Goal: Task Accomplishment & Management: Complete application form

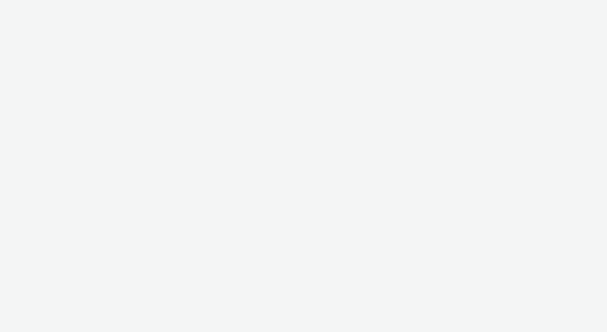
select select "d84d6561-18f3-4a65-9ed0-42618f513f94"
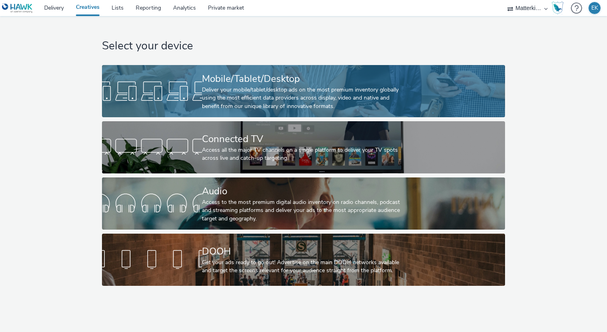
click at [233, 104] on div "Deliver your mobile/tablet/desktop ads on the most premium inventory globally u…" at bounding box center [302, 98] width 200 height 24
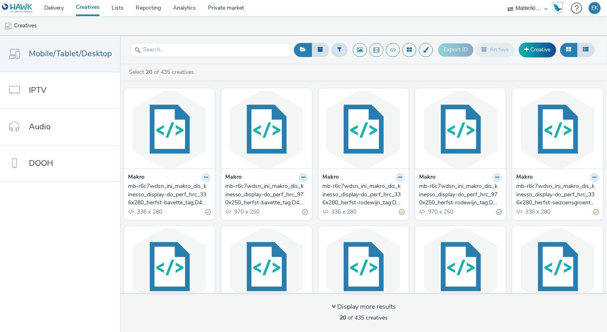
click at [204, 176] on icon at bounding box center [206, 177] width 4 height 5
click at [200, 185] on link "Edit" at bounding box center [180, 191] width 60 height 16
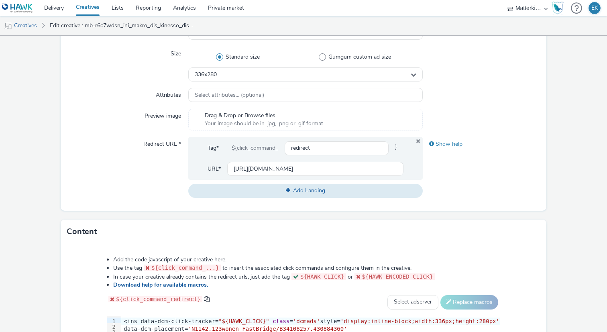
scroll to position [314, 0]
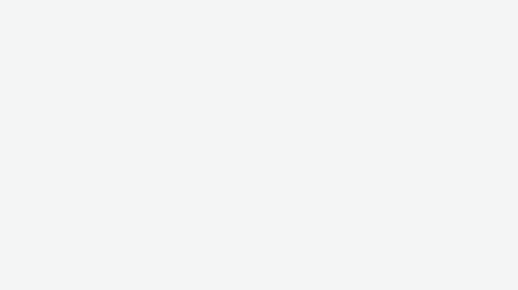
select select "d84d6561-18f3-4a65-9ed0-42618f513f94"
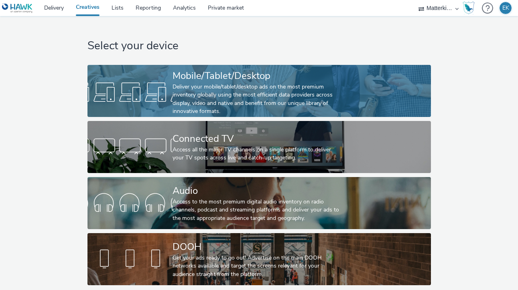
click at [255, 86] on div "Deliver your mobile/tablet/desktop ads on the most premium inventory globally u…" at bounding box center [257, 99] width 170 height 33
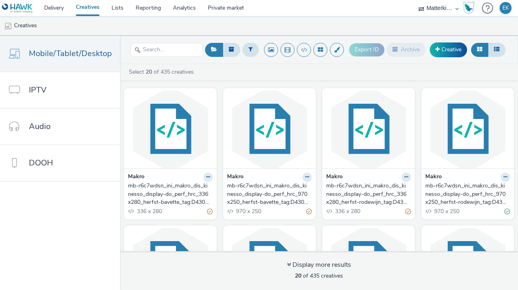
click at [175, 203] on div "mb-r6c7wdsn_ini_makro_dis_kinesso_display-do_perf_hrc_336x280_herfst-bavette_ta…" at bounding box center [168, 194] width 81 height 24
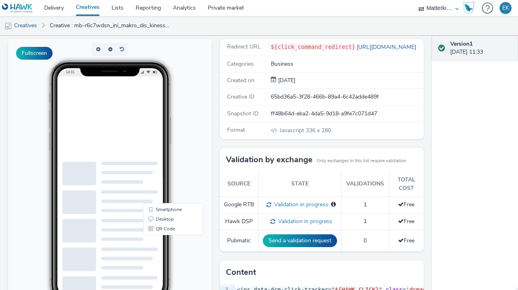
scroll to position [55, 0]
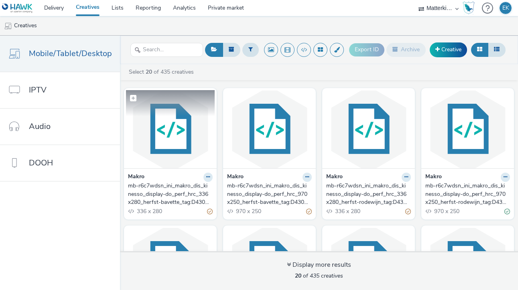
click at [146, 146] on img at bounding box center [170, 129] width 89 height 78
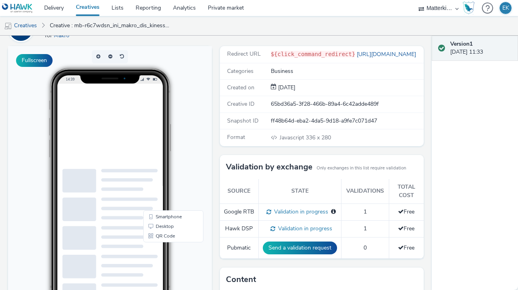
scroll to position [49, 0]
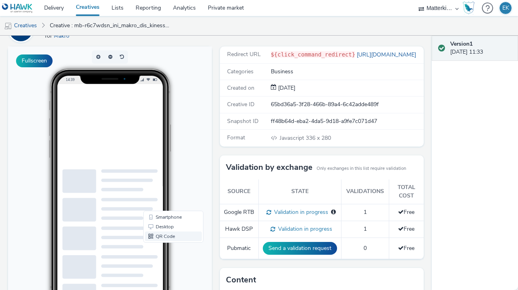
click at [171, 237] on link "QR Code" at bounding box center [173, 237] width 57 height 10
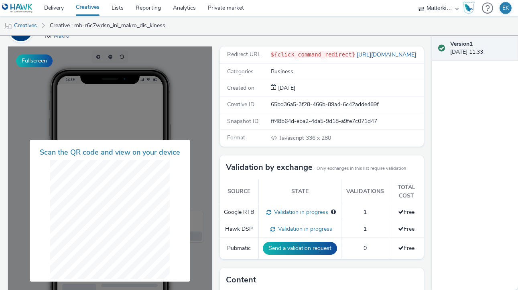
click at [225, 91] on div "Created on" at bounding box center [246, 88] width 50 height 8
click at [32, 28] on link "Creatives" at bounding box center [20, 25] width 41 height 19
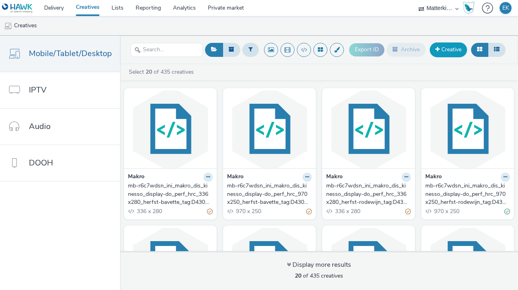
click at [444, 54] on link "Creative" at bounding box center [448, 50] width 37 height 14
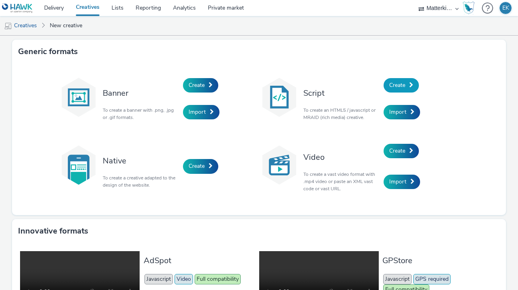
click at [410, 88] on link "Create" at bounding box center [401, 85] width 35 height 14
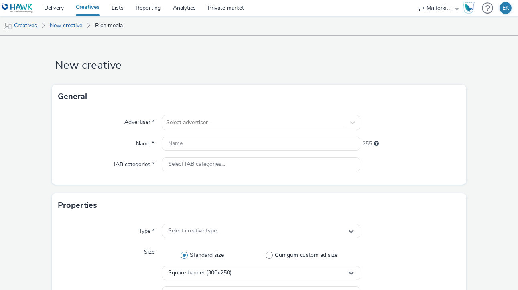
click at [279, 110] on div "Advertiser * Select advertiser... Name * 255 IAB categories * Select IAB catego…" at bounding box center [259, 147] width 414 height 76
click at [279, 118] on div at bounding box center [253, 123] width 175 height 10
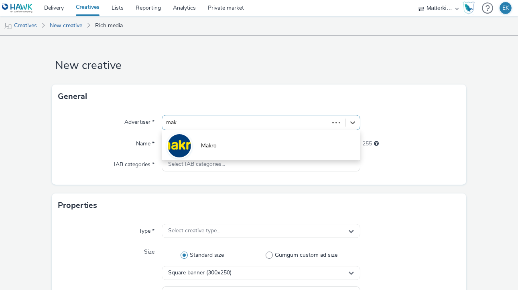
type input "makr"
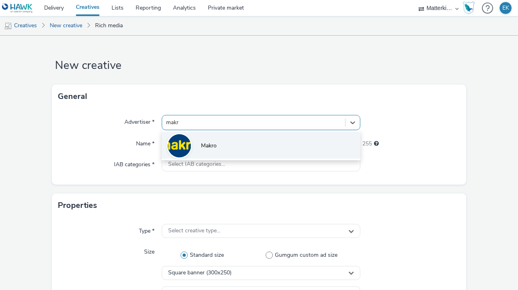
click at [267, 143] on li "Makro" at bounding box center [261, 145] width 199 height 27
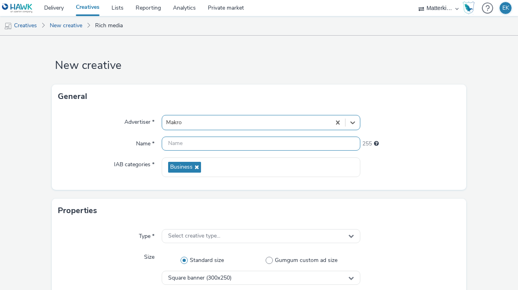
click at [267, 143] on input "text" at bounding box center [261, 144] width 199 height 14
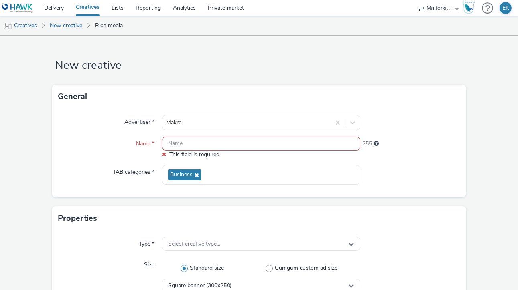
paste input "mb-r6c7wdsn_ini_makro_dis_kinesso_display-do_perf_hrc_300x250_herfst-bavette_ta…"
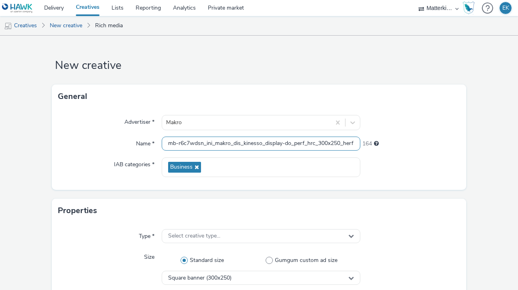
scroll to position [0, 72]
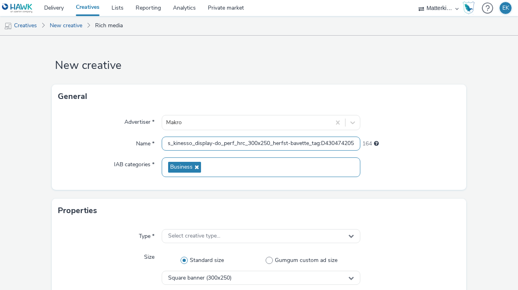
type input "mb-r6c7wdsn_ini_makro_dis_kinesso_display-do_perf_hrc_300x250_herfst-bavette_ta…"
click at [201, 162] on div "Business" at bounding box center [261, 168] width 199 height 20
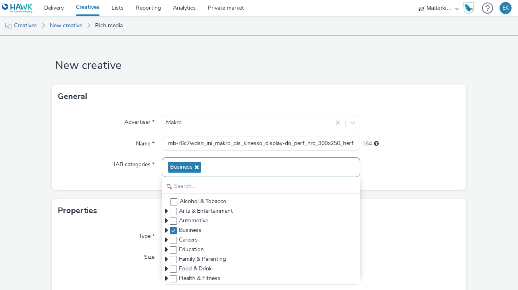
click at [196, 168] on icon at bounding box center [196, 167] width 6 height 6
checkbox input "false"
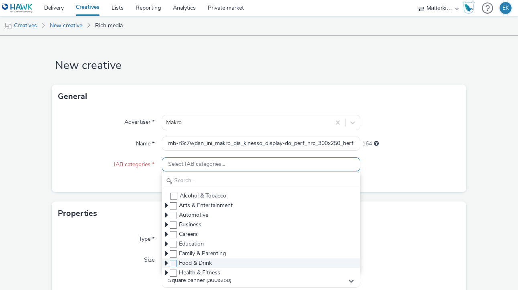
click at [172, 263] on span at bounding box center [173, 263] width 7 height 7
checkbox input "true"
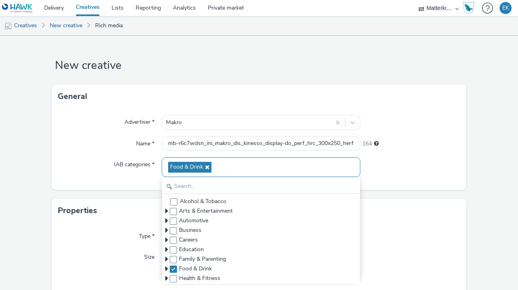
click at [144, 231] on label "Type *" at bounding box center [147, 234] width 22 height 11
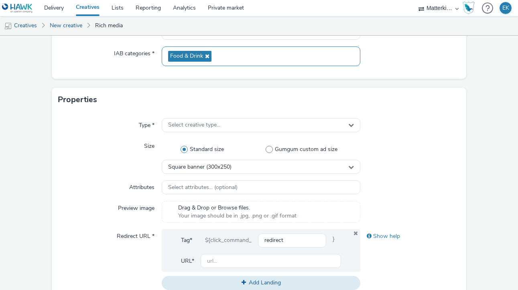
scroll to position [114, 0]
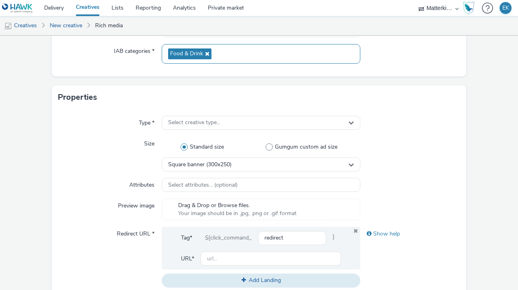
click at [210, 116] on div "Type * Select creative type... Size Standard size Gumgum custom ad size Square …" at bounding box center [259, 205] width 414 height 191
click at [211, 122] on span "Select creative type..." at bounding box center [194, 123] width 52 height 7
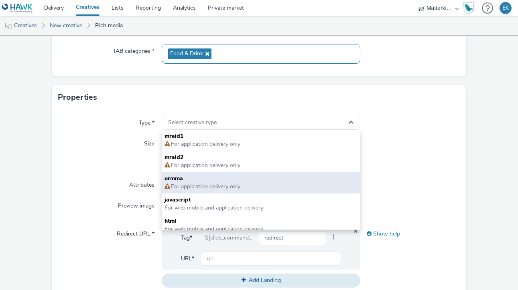
scroll to position [108, 0]
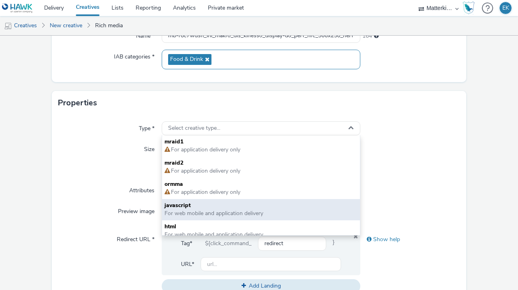
click at [214, 214] on span "For web mobile and application delivery" at bounding box center [213, 214] width 99 height 8
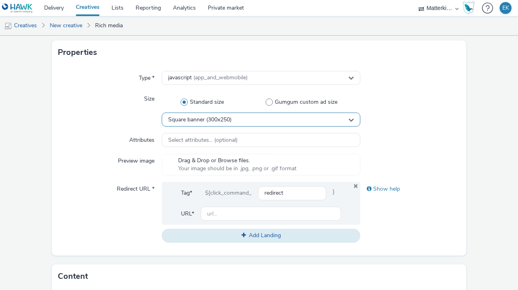
scroll to position [166, 0]
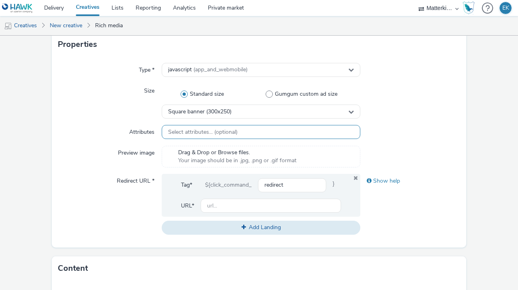
click at [241, 134] on div "Select attributes... (optional)" at bounding box center [261, 132] width 199 height 14
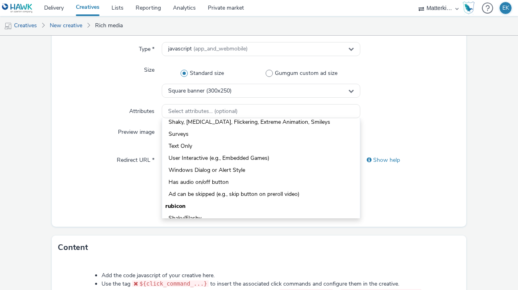
scroll to position [108, 0]
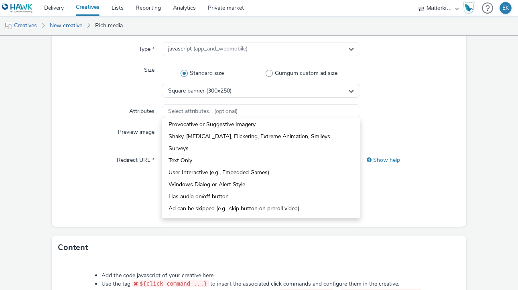
click at [82, 161] on div "Redirect URL *" at bounding box center [109, 183] width 103 height 61
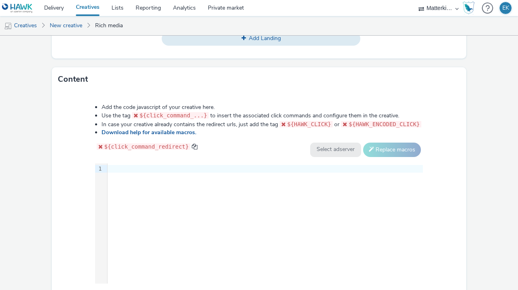
scroll to position [359, 0]
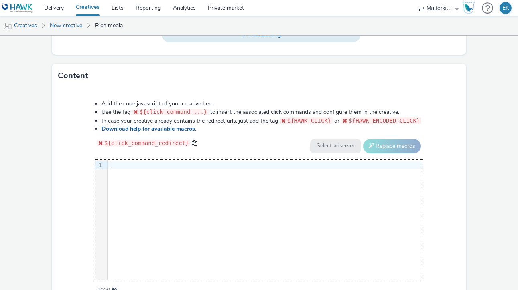
click at [290, 188] on div "9 1 ›" at bounding box center [259, 220] width 328 height 120
click at [242, 185] on div "9 1 ›" at bounding box center [259, 220] width 328 height 120
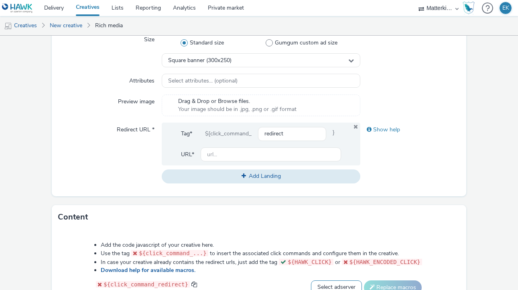
scroll to position [216, 0]
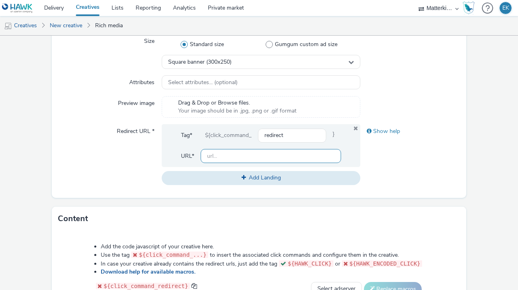
click at [271, 154] on input "text" at bounding box center [271, 156] width 140 height 14
paste input "[URL][DOMAIN_NAME]"
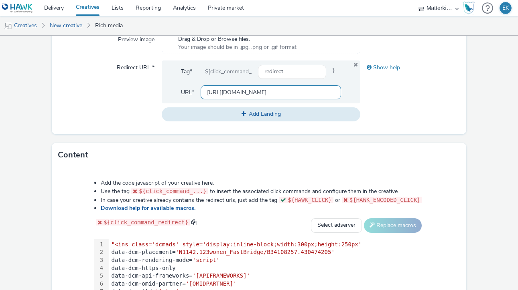
scroll to position [402, 0]
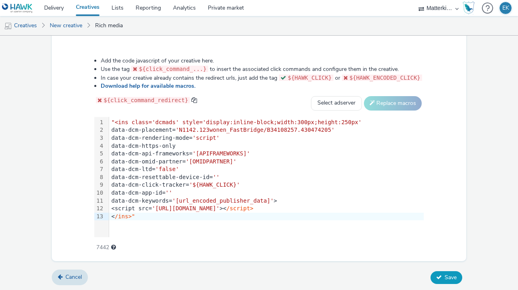
type input "[URL][DOMAIN_NAME]"
click at [446, 279] on span "Save" at bounding box center [450, 278] width 12 height 8
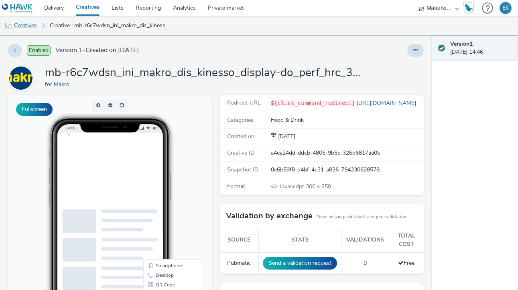
click at [23, 30] on link "Creatives" at bounding box center [20, 25] width 41 height 19
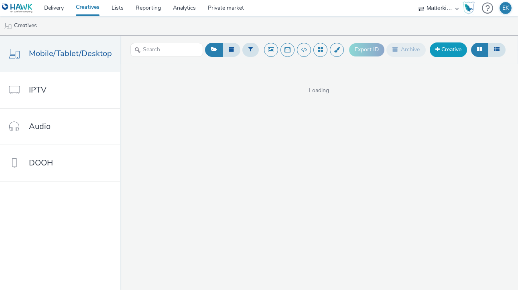
click at [459, 47] on link "Creative" at bounding box center [448, 50] width 37 height 14
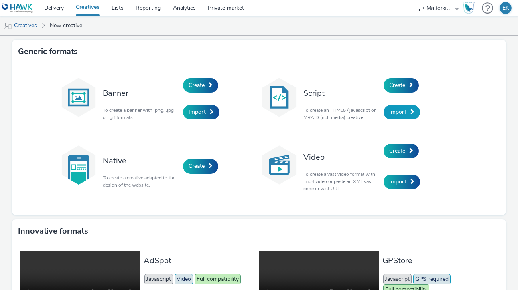
click at [406, 115] on link "Import" at bounding box center [402, 112] width 37 height 14
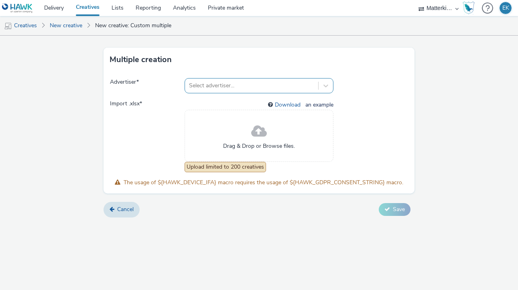
click at [275, 79] on div "Select advertiser..." at bounding box center [251, 85] width 133 height 13
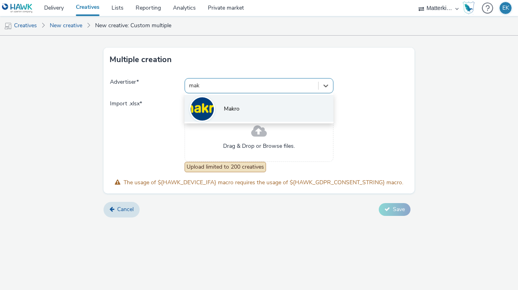
type input "makr"
click at [253, 100] on li "Makro" at bounding box center [259, 108] width 149 height 27
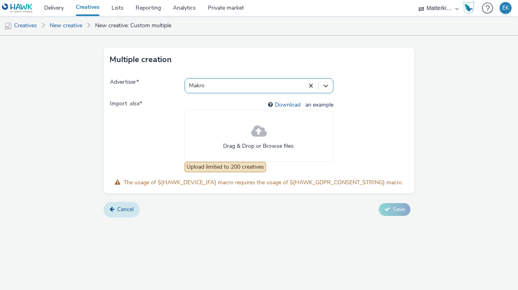
click at [123, 208] on span "Cancel" at bounding box center [125, 210] width 16 height 8
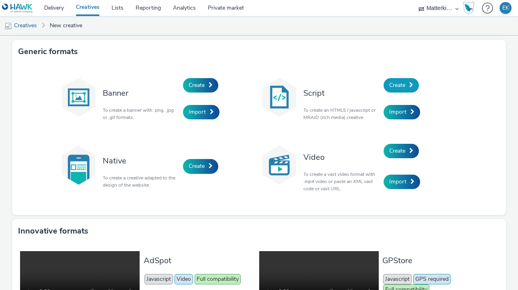
click at [408, 85] on link "Create" at bounding box center [401, 85] width 35 height 14
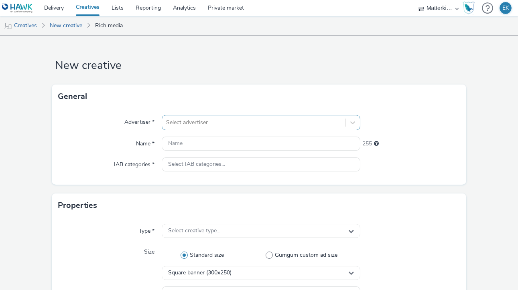
click at [231, 125] on div at bounding box center [253, 123] width 175 height 10
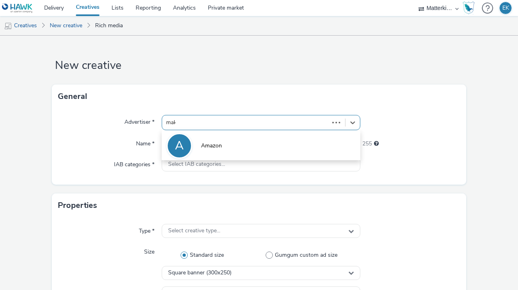
type input "makr"
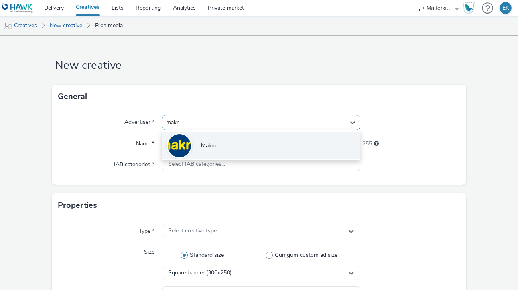
click at [233, 147] on li "Makro" at bounding box center [261, 145] width 199 height 27
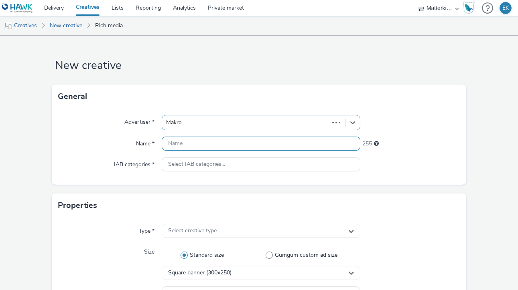
click at [233, 147] on input "text" at bounding box center [261, 144] width 199 height 14
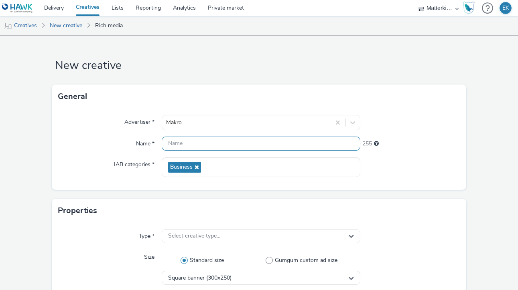
paste input "mb-r6c7wdsn_ini_makro_dis_kinesso_display-do_perf_hrc_300x600_herfst-rodewijn-b…"
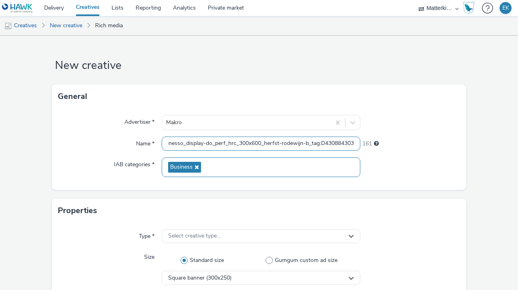
type input "mb-r6c7wdsn_ini_makro_dis_kinesso_display-do_perf_hrc_300x600_herfst-rodewijn-b…"
click at [200, 170] on span "Business" at bounding box center [184, 167] width 33 height 11
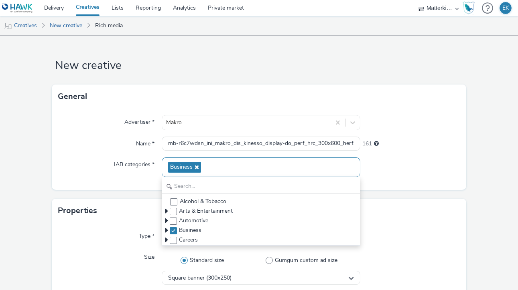
click at [198, 170] on icon at bounding box center [196, 167] width 6 height 6
checkbox input "false"
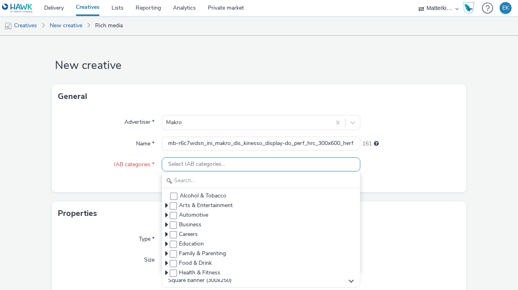
click at [190, 169] on div "Select IAB categories..." at bounding box center [261, 165] width 199 height 14
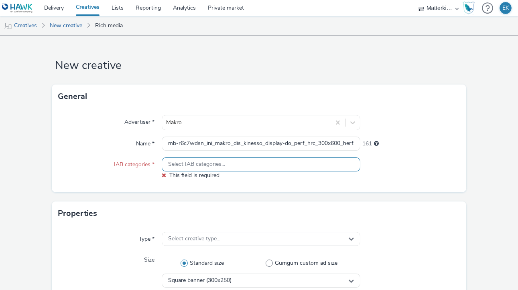
click at [187, 164] on span "Select IAB categories..." at bounding box center [196, 164] width 57 height 7
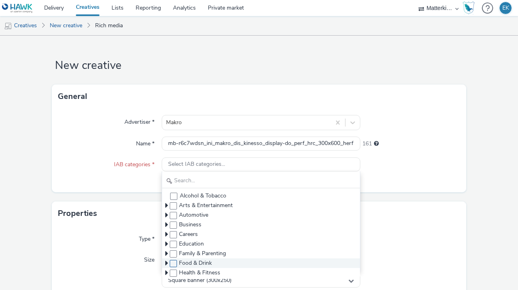
click at [173, 262] on span at bounding box center [173, 263] width 7 height 7
checkbox input "true"
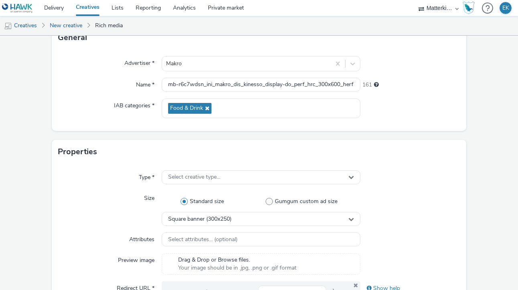
scroll to position [61, 0]
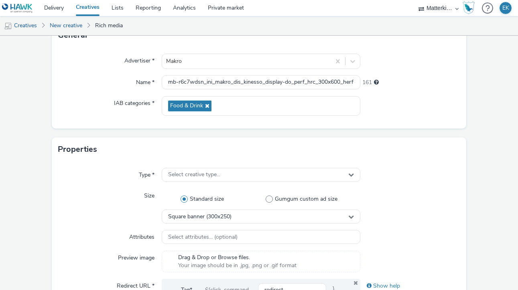
click at [177, 183] on div "Type * Select creative type... Size Standard size Gumgum custom ad size Square …" at bounding box center [259, 257] width 414 height 191
click at [180, 165] on div "Type * Select creative type... Size Standard size Gumgum custom ad size Square …" at bounding box center [259, 257] width 414 height 191
click at [187, 170] on div "Select creative type..." at bounding box center [261, 175] width 199 height 14
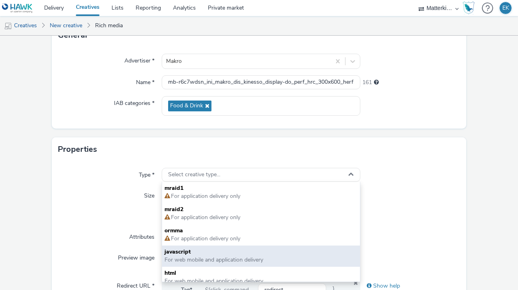
click at [198, 262] on span "For web mobile and application delivery" at bounding box center [213, 260] width 99 height 8
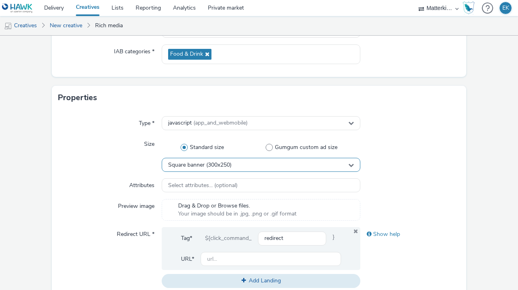
scroll to position [113, 0]
click at [197, 170] on div "Square banner (300x250)" at bounding box center [261, 165] width 199 height 14
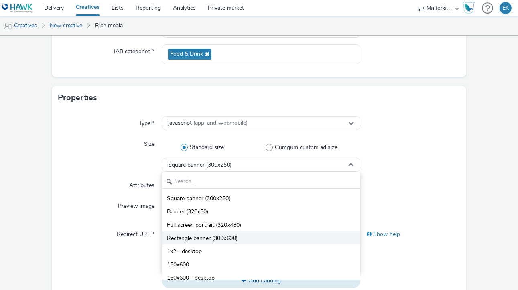
click at [231, 233] on li "Rectangle banner (300x600)" at bounding box center [261, 237] width 198 height 13
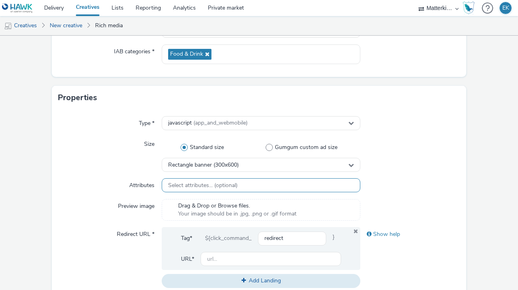
click at [201, 186] on span "Select attributes... (optional)" at bounding box center [202, 186] width 69 height 7
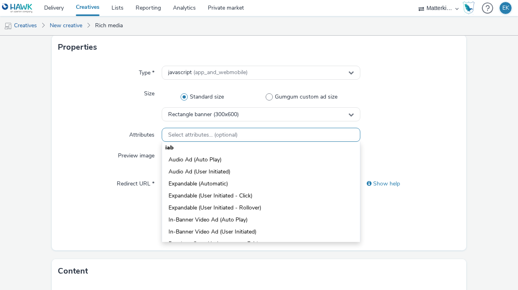
scroll to position [177, 0]
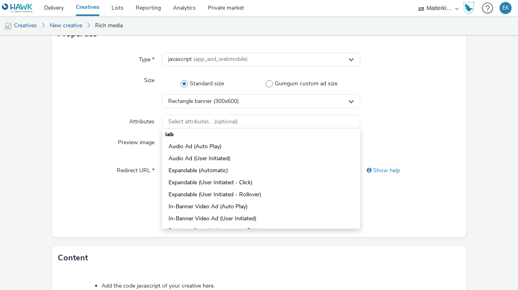
click at [91, 221] on div "Redirect URL *" at bounding box center [109, 194] width 103 height 61
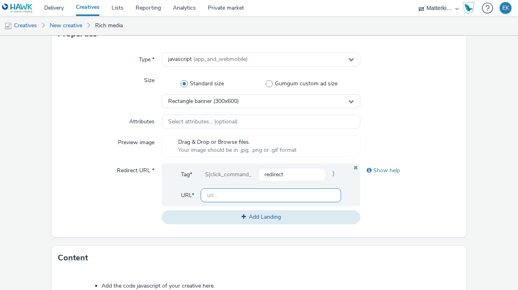
scroll to position [329, 0]
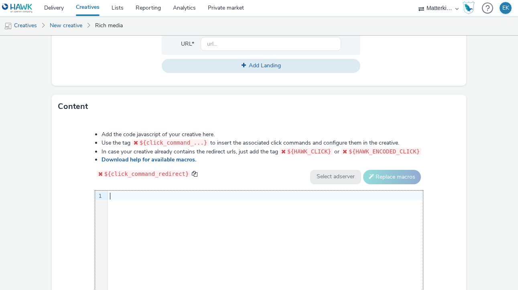
click at [239, 199] on div at bounding box center [265, 197] width 315 height 8
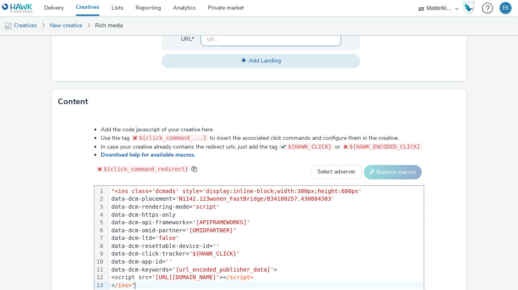
click at [242, 45] on input "text" at bounding box center [271, 39] width 140 height 14
paste input "[URL][DOMAIN_NAME]"
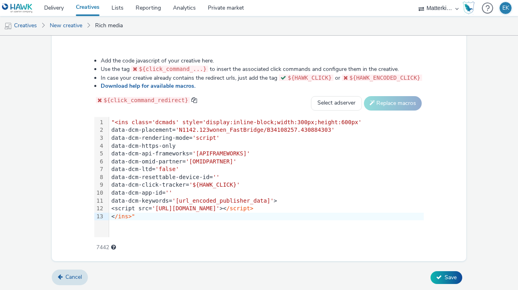
type input "[URL][DOMAIN_NAME]"
click at [446, 280] on span "Save" at bounding box center [450, 278] width 12 height 8
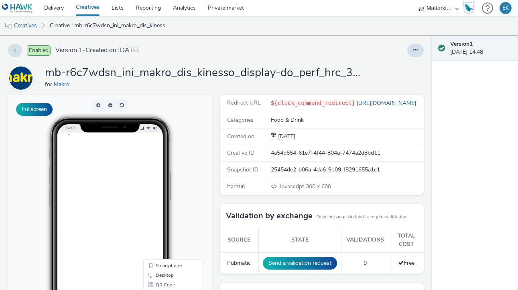
click at [29, 25] on link "Creatives" at bounding box center [20, 25] width 41 height 19
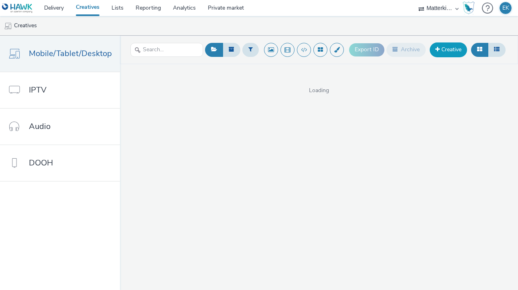
click at [448, 49] on link "Creative" at bounding box center [448, 50] width 37 height 14
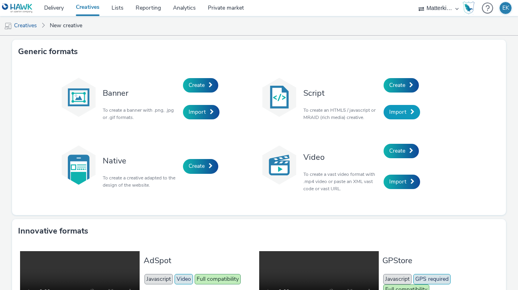
click at [406, 113] on link "Import" at bounding box center [402, 112] width 37 height 14
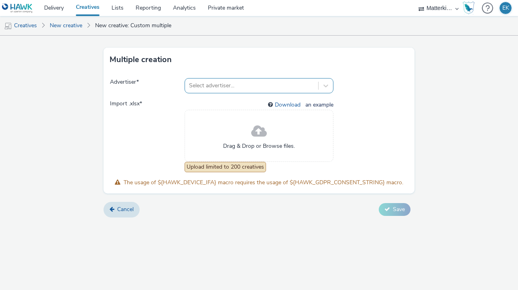
click at [249, 85] on div at bounding box center [251, 86] width 125 height 10
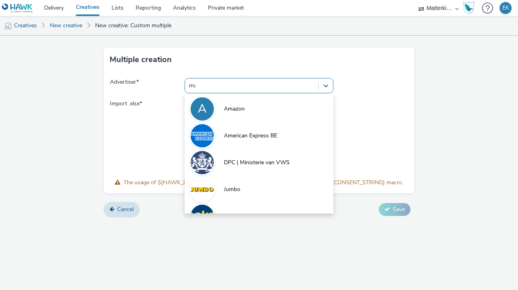
type input "makr"
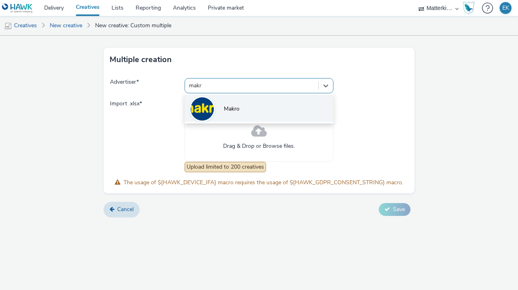
click at [252, 101] on li "Makro" at bounding box center [259, 108] width 149 height 27
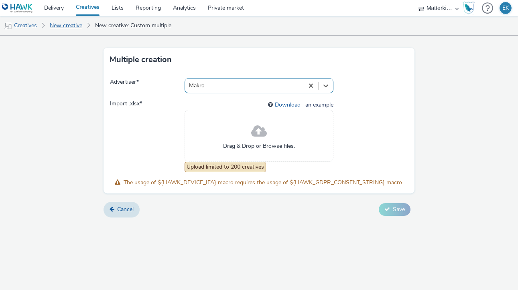
click at [63, 26] on link "New creative" at bounding box center [66, 25] width 41 height 19
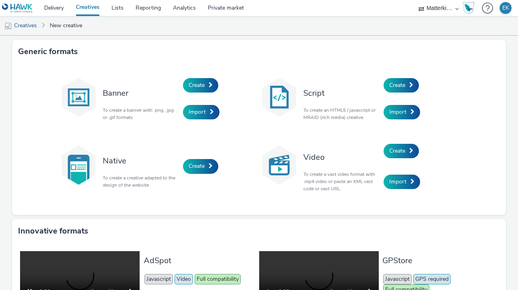
click at [390, 75] on div "Create" at bounding box center [422, 85] width 76 height 27
click at [394, 85] on span "Create" at bounding box center [397, 85] width 16 height 8
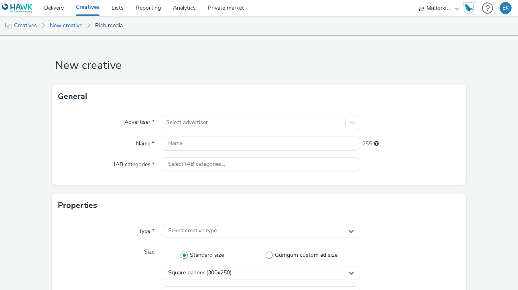
click at [195, 134] on div "Advertiser * Select advertiser... Name * 255 IAB categories * Select IAB catego…" at bounding box center [259, 147] width 414 height 76
click at [194, 129] on div "Select advertiser..." at bounding box center [253, 122] width 183 height 13
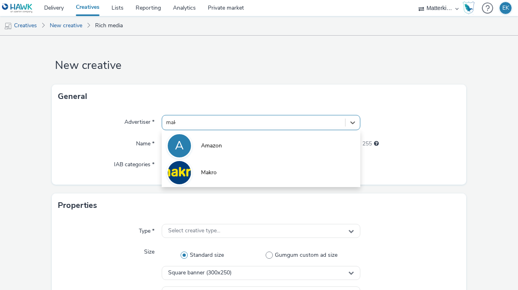
type input "makr"
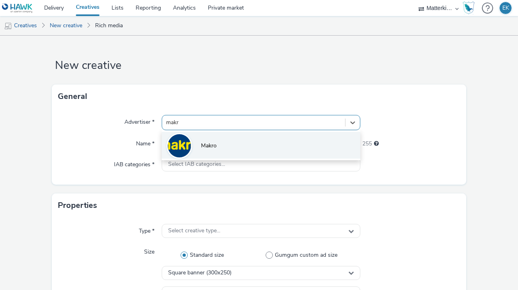
click at [203, 142] on span "Makro" at bounding box center [209, 146] width 16 height 8
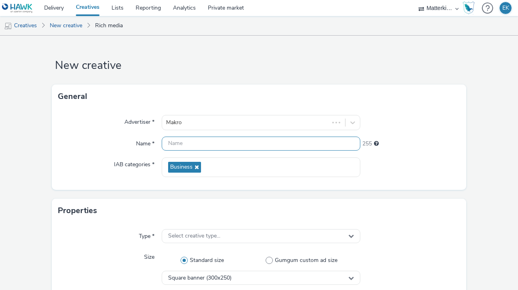
click at [203, 142] on input "text" at bounding box center [261, 144] width 199 height 14
paste input "mb-r6c7wdsn_ini_makro_dis_kinesso_display-do_perf_hrc_300x250_herfst-rodewijn-b…"
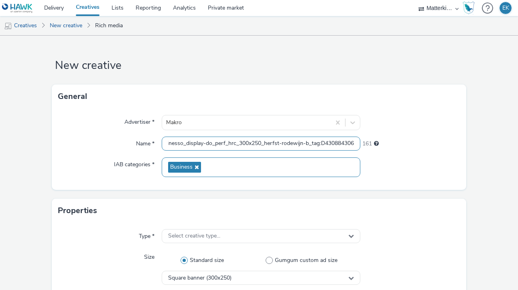
type input "mb-r6c7wdsn_ini_makro_dis_kinesso_display-do_perf_hrc_300x250_herfst-rodewijn-b…"
click at [194, 166] on icon at bounding box center [196, 167] width 6 height 6
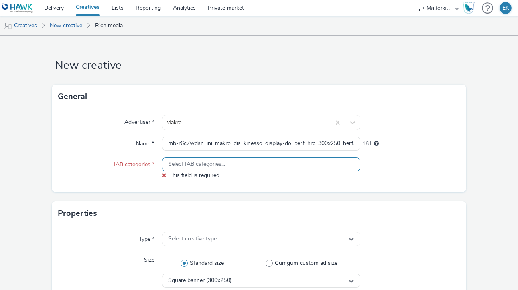
click at [194, 166] on span "Select IAB categories..." at bounding box center [196, 164] width 57 height 7
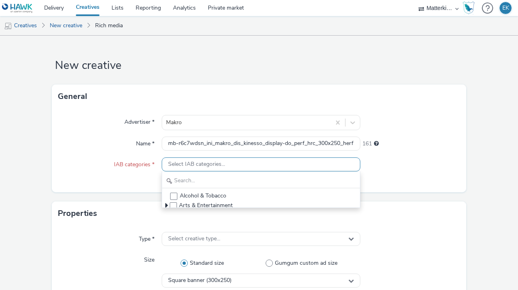
click at [195, 166] on span "Select IAB categories..." at bounding box center [196, 164] width 57 height 7
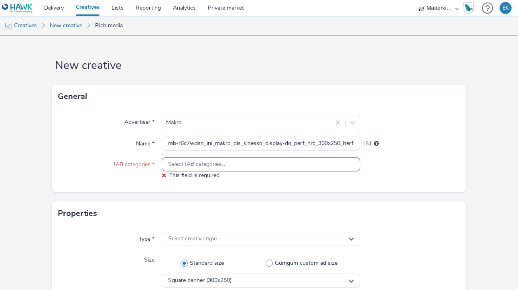
click at [195, 166] on span "Select IAB categories..." at bounding box center [196, 164] width 57 height 7
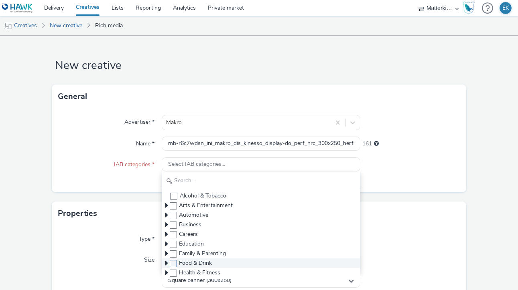
click at [175, 263] on span at bounding box center [173, 263] width 7 height 7
checkbox input "true"
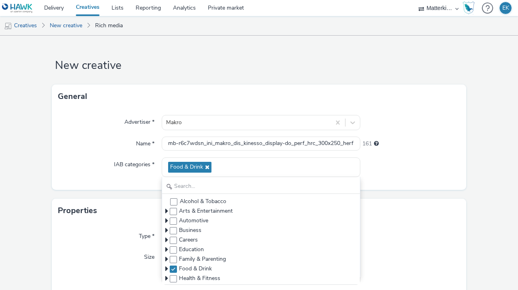
click at [108, 159] on div "IAB categories *" at bounding box center [109, 168] width 103 height 20
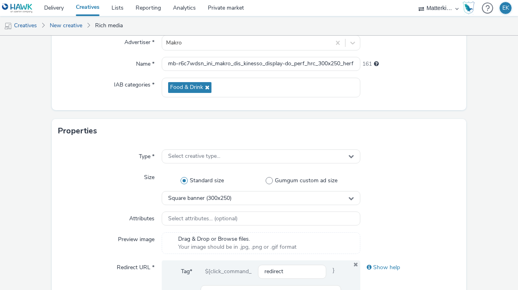
scroll to position [153, 0]
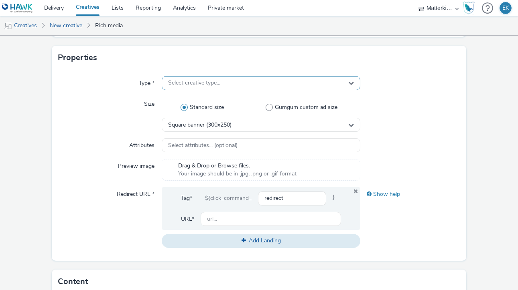
click at [207, 83] on span "Select creative type..." at bounding box center [194, 83] width 52 height 7
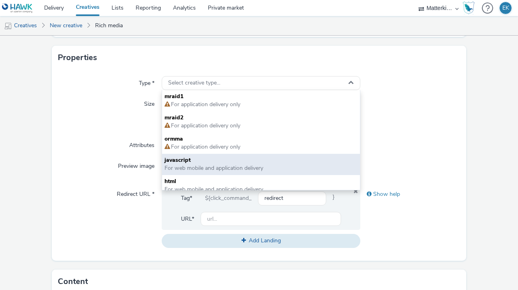
click at [219, 166] on span "For web mobile and application delivery" at bounding box center [213, 168] width 99 height 8
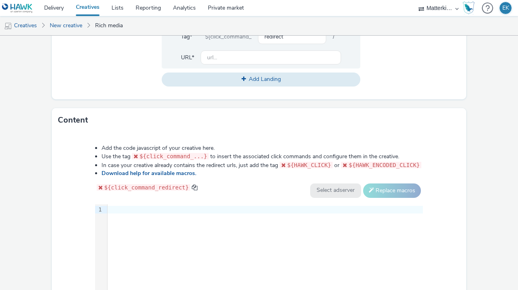
click at [196, 243] on div "9 1 ›" at bounding box center [259, 265] width 328 height 120
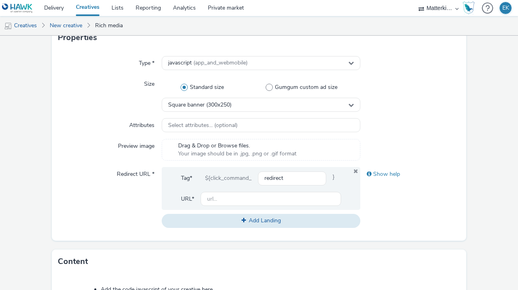
scroll to position [144, 0]
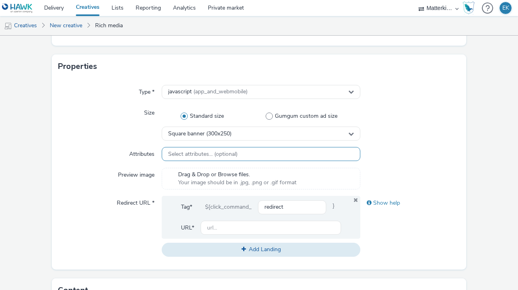
click at [198, 159] on div "Select attributes... (optional)" at bounding box center [261, 154] width 199 height 14
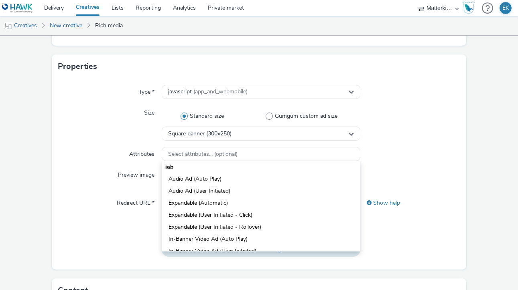
click at [102, 158] on div "Attributes" at bounding box center [109, 154] width 103 height 14
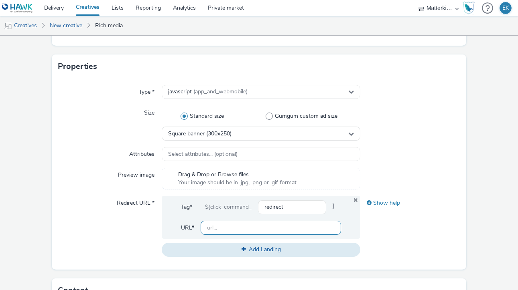
click at [252, 232] on input "text" at bounding box center [271, 228] width 140 height 14
paste input "[URL][DOMAIN_NAME]"
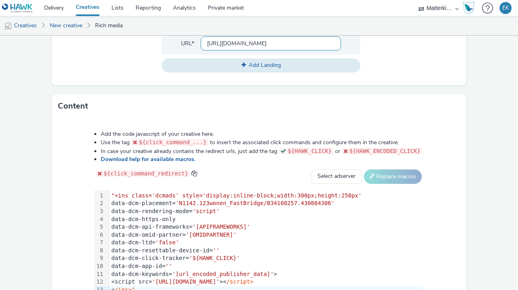
scroll to position [402, 0]
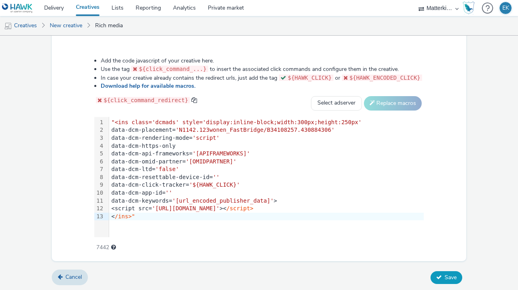
type input "[URL][DOMAIN_NAME]"
click at [456, 275] on span "Save" at bounding box center [450, 278] width 12 height 8
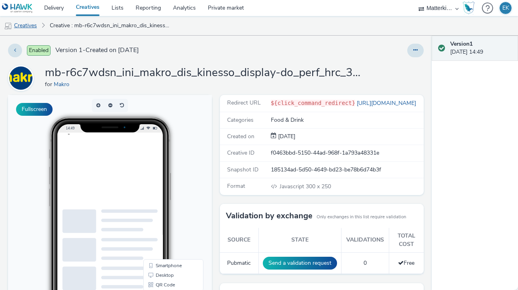
click at [32, 21] on link "Creatives" at bounding box center [20, 25] width 41 height 19
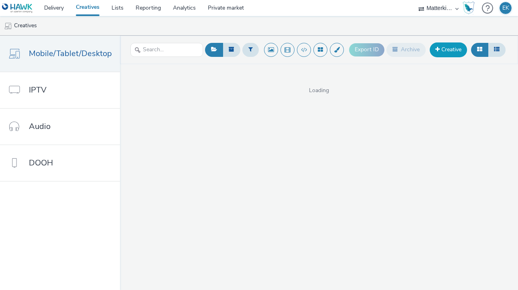
click at [449, 48] on link "Creative" at bounding box center [448, 50] width 37 height 14
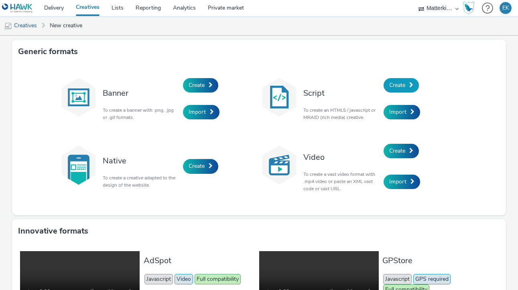
click at [401, 82] on span "Create" at bounding box center [397, 85] width 16 height 8
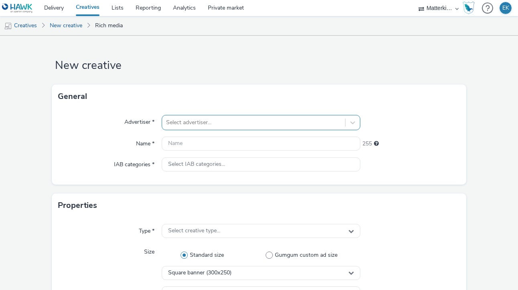
click at [188, 124] on div at bounding box center [253, 123] width 175 height 10
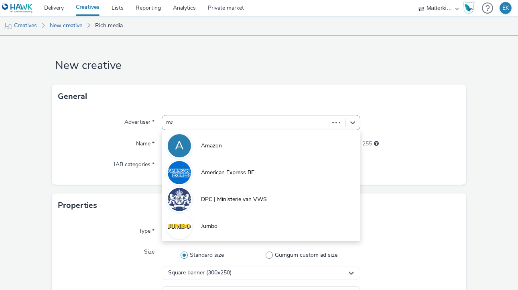
type input "makr"
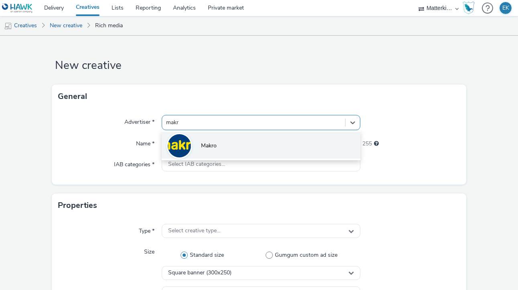
click at [197, 139] on li "Makro" at bounding box center [261, 145] width 199 height 27
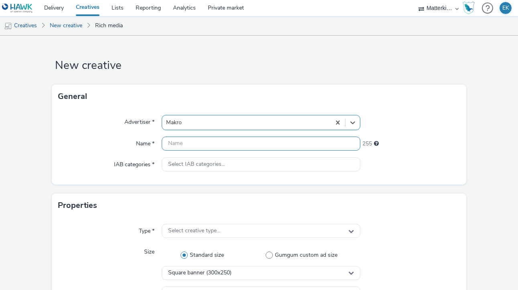
click at [202, 143] on input "text" at bounding box center [261, 144] width 199 height 14
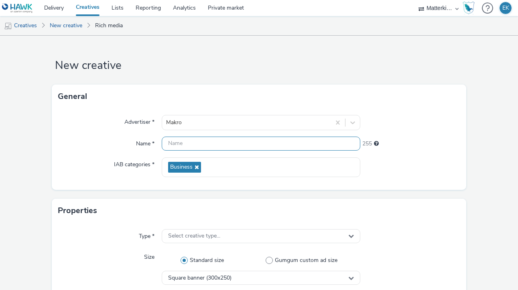
paste input "mb-r6c7wdsn_ini_makro_dis_kinesso_display-do_perf_hrc_300x600_herfst-bavette-b_…"
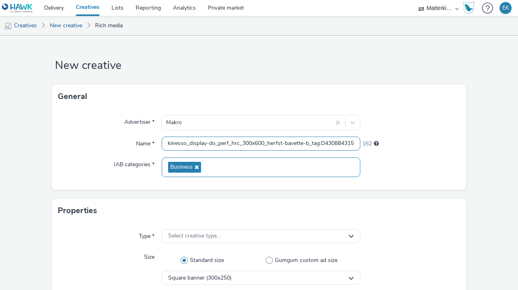
type input "mb-r6c7wdsn_ini_makro_dis_kinesso_display-do_perf_hrc_300x600_herfst-bavette-b_…"
click at [198, 165] on icon at bounding box center [196, 167] width 6 height 6
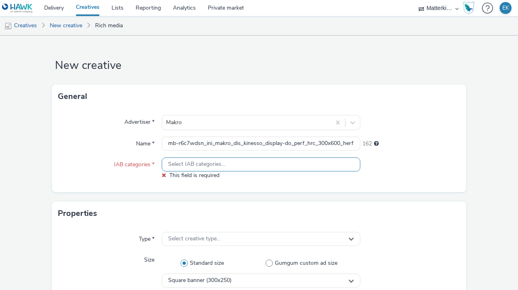
click at [198, 165] on span "Select IAB categories..." at bounding box center [196, 164] width 57 height 7
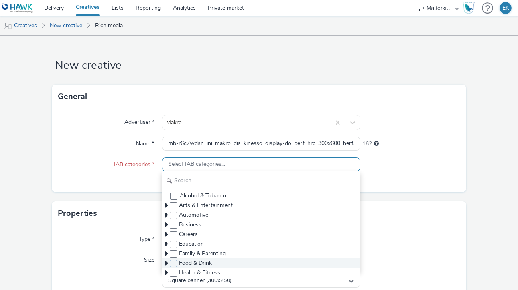
click at [174, 262] on span at bounding box center [173, 263] width 7 height 7
checkbox input "true"
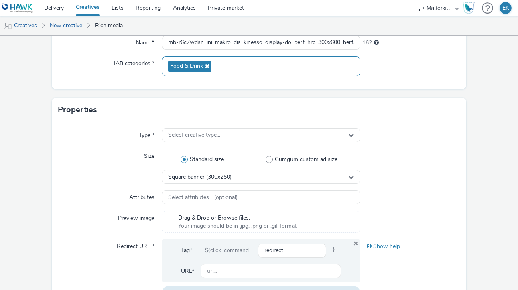
scroll to position [136, 0]
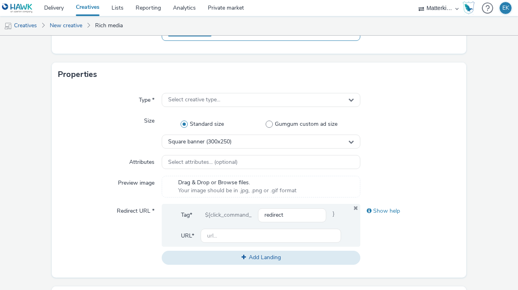
click at [216, 86] on div "Properties" at bounding box center [259, 75] width 414 height 24
click at [216, 97] on span "Select creative type..." at bounding box center [194, 100] width 52 height 7
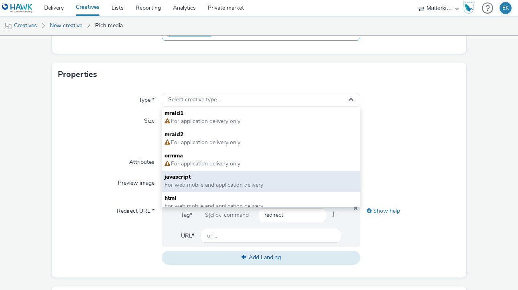
click at [211, 176] on span "javascript" at bounding box center [260, 177] width 193 height 8
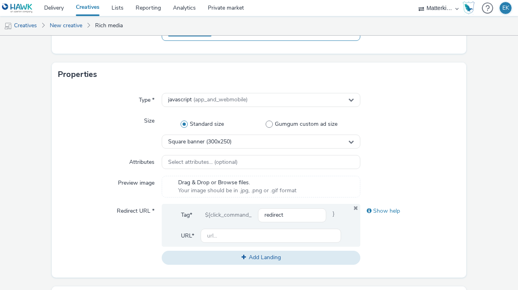
click at [211, 175] on div "Type * javascript (app_and_webmobile) Size Standard size Gumgum custom ad size …" at bounding box center [259, 182] width 414 height 191
click at [209, 166] on span "Select attributes... (optional)" at bounding box center [202, 162] width 69 height 7
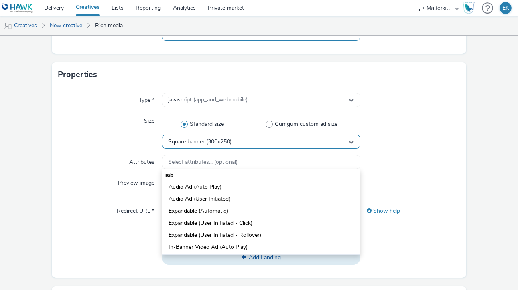
click at [200, 146] on div "Square banner (300x250)" at bounding box center [261, 142] width 199 height 14
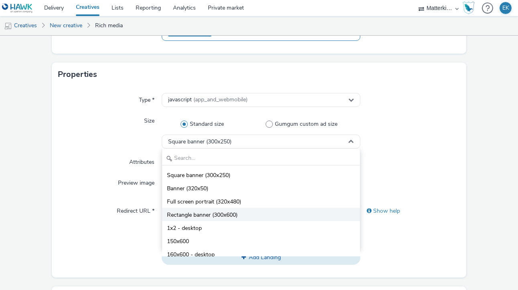
click at [224, 212] on span "Rectangle banner (300x600)" at bounding box center [202, 215] width 71 height 8
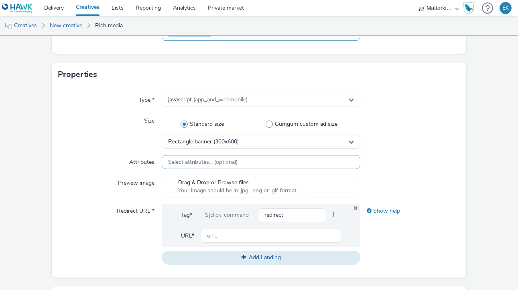
click at [193, 157] on div "Select attributes... (optional)" at bounding box center [261, 162] width 199 height 14
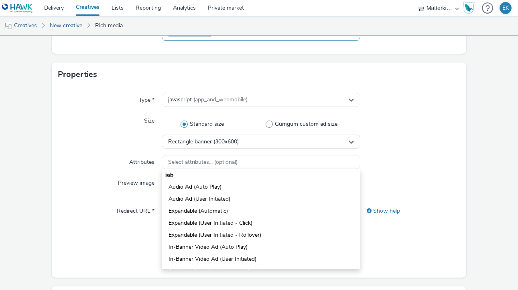
click at [134, 143] on div "Size" at bounding box center [109, 131] width 103 height 35
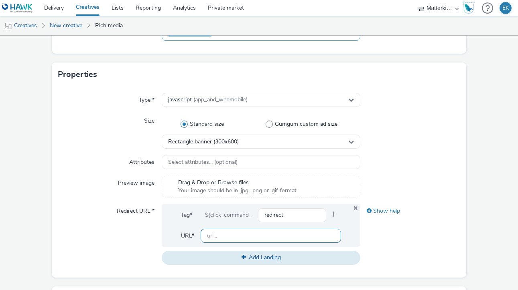
click at [281, 231] on input "text" at bounding box center [271, 236] width 140 height 14
paste input "[URL][DOMAIN_NAME]"
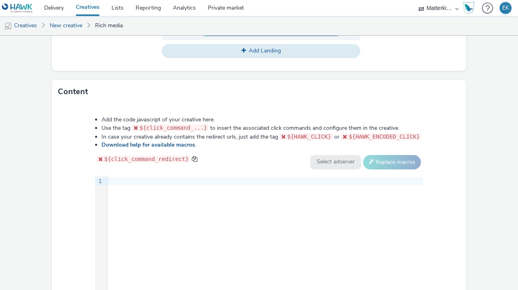
scroll to position [402, 0]
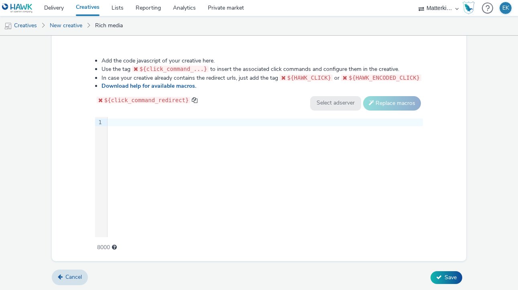
type input "[URL][DOMAIN_NAME]"
click at [189, 163] on div "9 1 ›" at bounding box center [259, 177] width 328 height 120
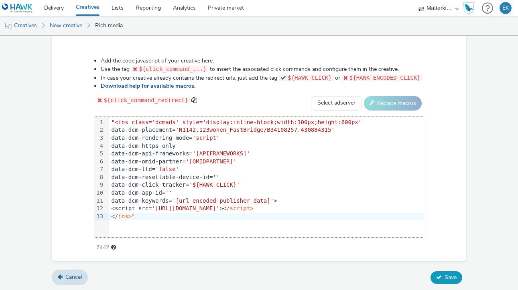
click at [451, 277] on span "Save" at bounding box center [450, 278] width 12 height 8
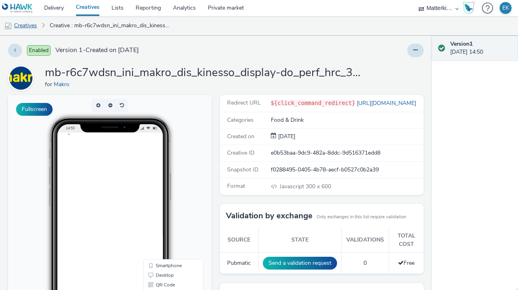
click at [26, 25] on link "Creatives" at bounding box center [20, 25] width 41 height 19
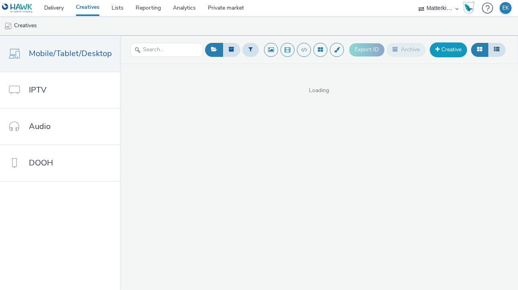
click at [439, 53] on link "Creative" at bounding box center [448, 50] width 37 height 14
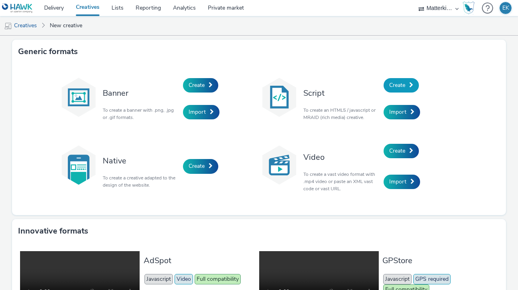
click at [403, 79] on link "Create" at bounding box center [401, 85] width 35 height 14
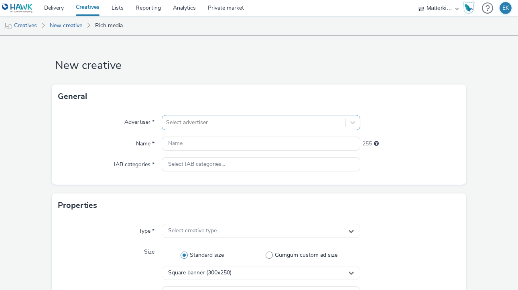
click at [235, 126] on div at bounding box center [253, 123] width 175 height 10
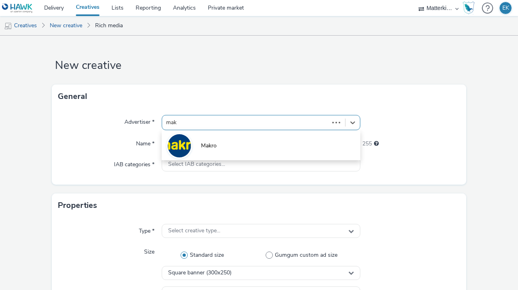
type input "makr"
click at [239, 146] on li "Makro" at bounding box center [261, 145] width 199 height 27
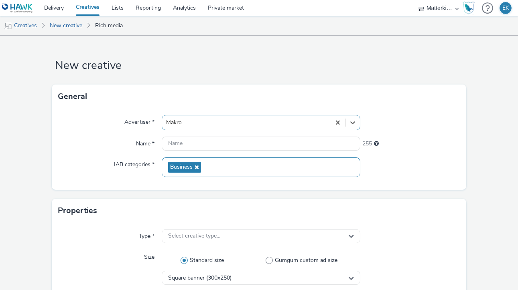
click at [203, 165] on div "Business" at bounding box center [261, 168] width 199 height 20
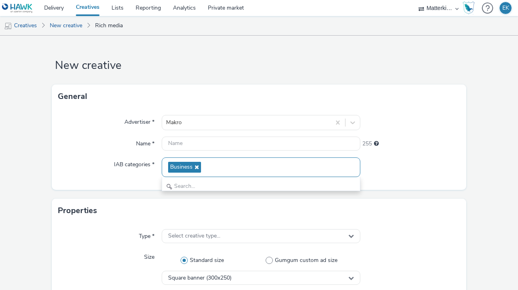
click at [203, 165] on div "Business" at bounding box center [261, 168] width 199 height 20
click at [197, 166] on icon at bounding box center [196, 167] width 6 height 6
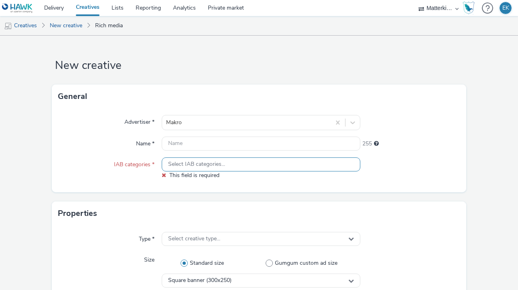
click at [197, 167] on span "Select IAB categories..." at bounding box center [196, 164] width 57 height 7
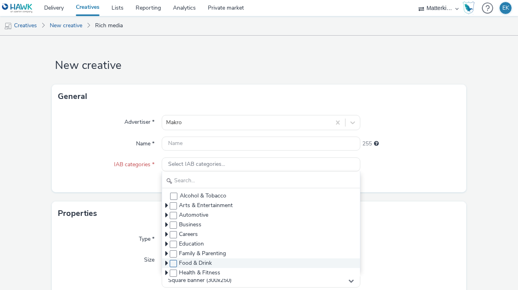
click at [173, 265] on span at bounding box center [173, 263] width 7 height 7
checkbox input "true"
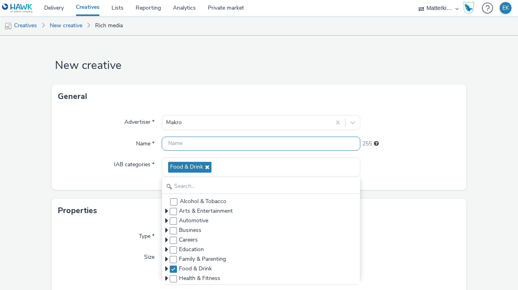
click at [187, 147] on input "text" at bounding box center [261, 144] width 199 height 14
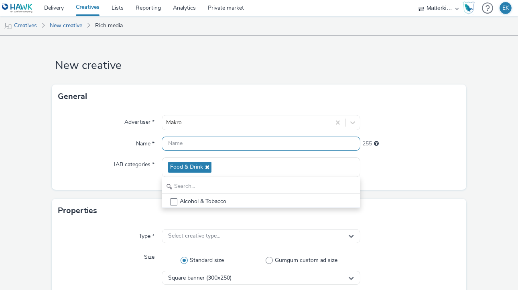
paste input "mb-r6c7wdsn_ini_makro_dis_kinesso_display-do_perf_hrc_300x250_herfst-bavette-b_…"
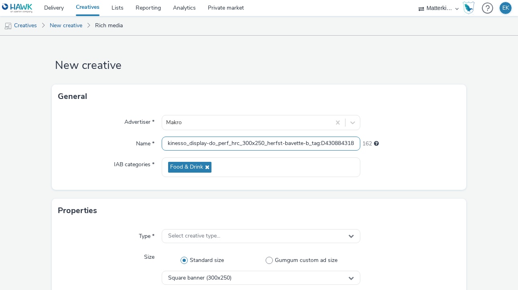
type input "mb-r6c7wdsn_ini_makro_dis_kinesso_display-do_perf_hrc_300x250_herfst-bavette-b_…"
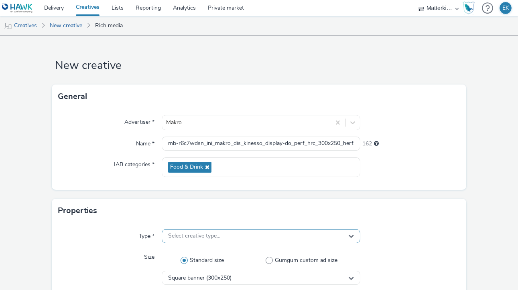
click at [198, 233] on span "Select creative type..." at bounding box center [194, 236] width 52 height 7
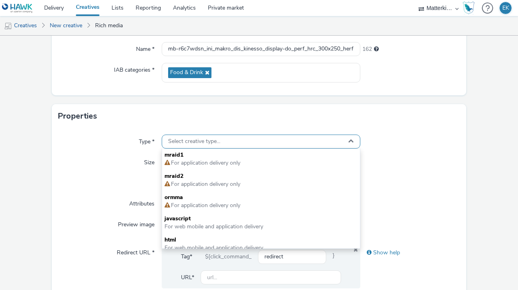
scroll to position [98, 0]
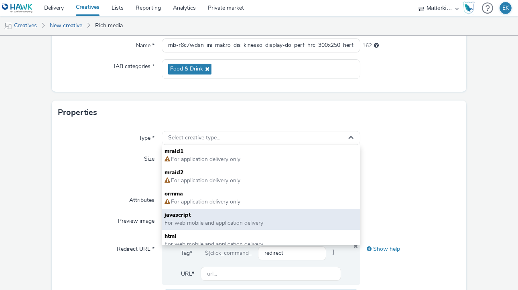
click at [197, 221] on span "For web mobile and application delivery" at bounding box center [213, 223] width 99 height 8
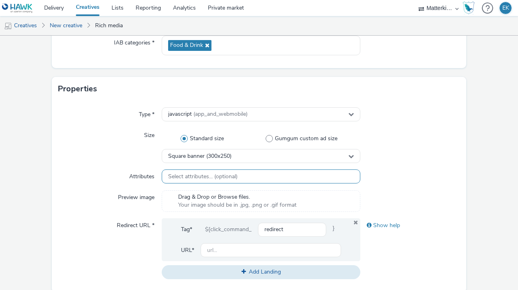
scroll to position [121, 0]
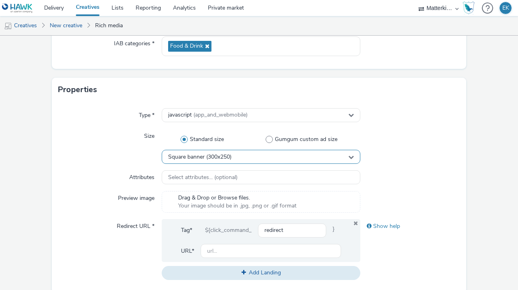
click at [229, 159] on span "Square banner (300x250)" at bounding box center [199, 157] width 63 height 7
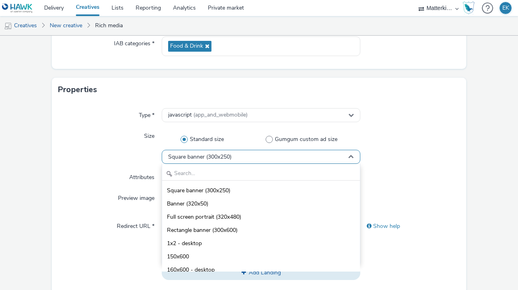
click at [229, 159] on span "Square banner (300x250)" at bounding box center [199, 157] width 63 height 7
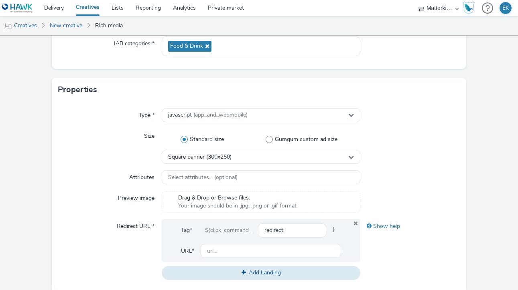
scroll to position [189, 0]
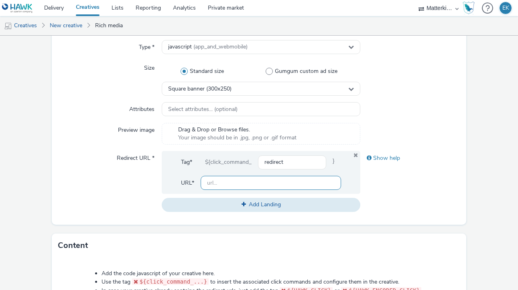
click at [258, 180] on input "text" at bounding box center [271, 183] width 140 height 14
paste input "[URL][DOMAIN_NAME]"
type input "[URL][DOMAIN_NAME]"
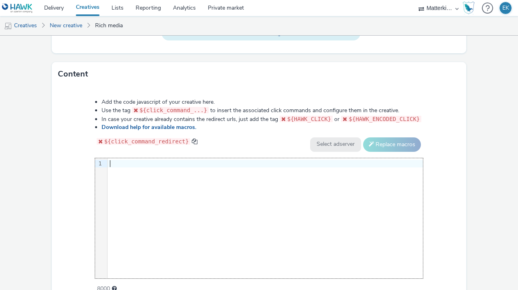
click at [256, 209] on div "9 1 ›" at bounding box center [259, 218] width 328 height 120
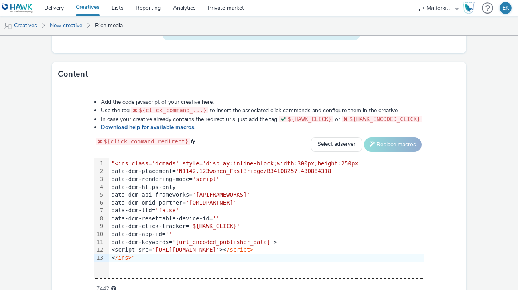
scroll to position [402, 0]
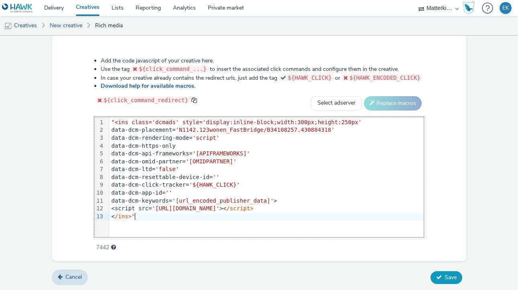
click at [443, 274] on button "Save" at bounding box center [446, 278] width 32 height 13
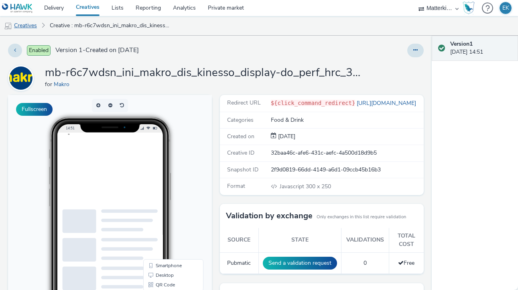
click at [27, 26] on link "Creatives" at bounding box center [20, 25] width 41 height 19
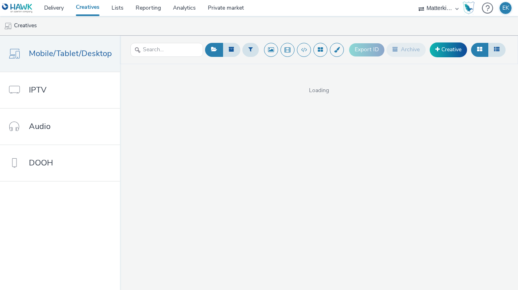
click at [464, 43] on div "Export ID Archive Creative" at bounding box center [428, 50] width 158 height 20
click at [456, 46] on link "Creative" at bounding box center [448, 50] width 37 height 14
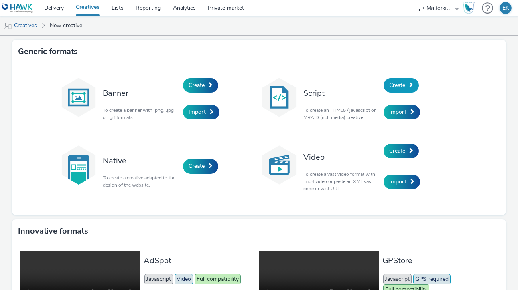
click at [402, 81] on span "Create" at bounding box center [397, 85] width 16 height 8
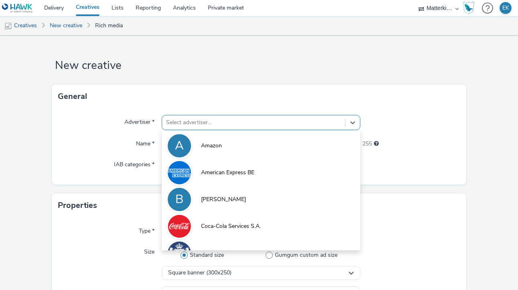
click at [162, 126] on div "Select advertiser..." at bounding box center [253, 122] width 183 height 13
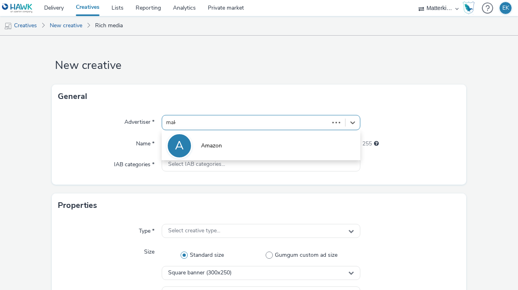
type input "makr"
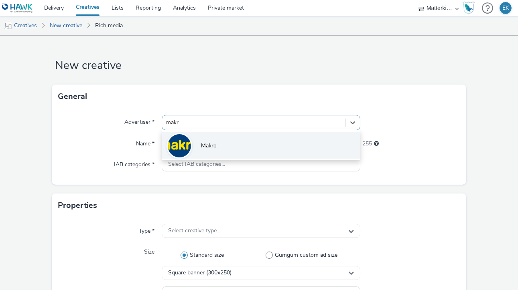
click at [185, 138] on img at bounding box center [179, 145] width 23 height 23
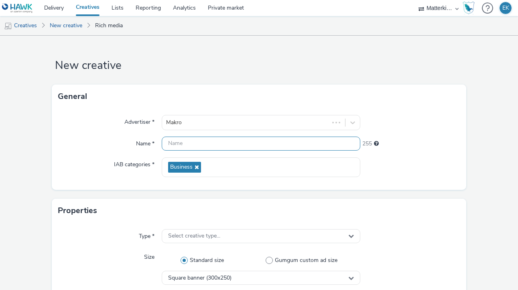
click at [206, 147] on input "text" at bounding box center [261, 144] width 199 height 14
paste input "mb-r6c7wdsn_ini_makro_dis_kinesso_display-do_perf_hrc_300x600_herfst-wild_tag:D…"
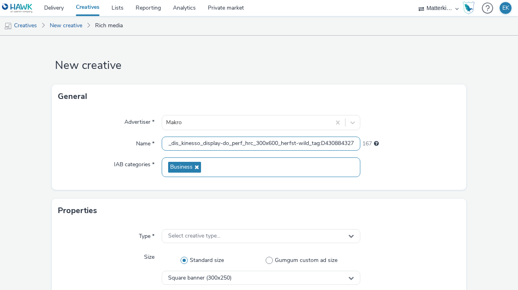
type input "mb-r6c7wdsn_ini_makro_dis_kinesso_display-do_perf_hrc_300x600_herfst-wild_tag:D…"
click at [195, 170] on icon at bounding box center [196, 167] width 6 height 6
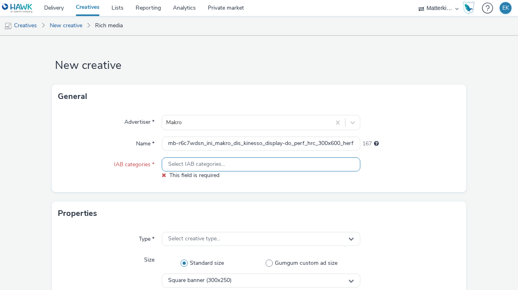
click at [195, 170] on div "Select IAB categories..." at bounding box center [261, 165] width 199 height 14
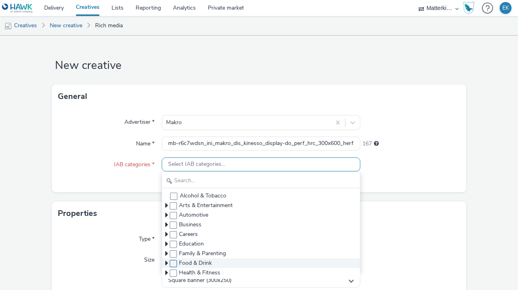
click at [171, 265] on span at bounding box center [173, 263] width 7 height 7
checkbox input "true"
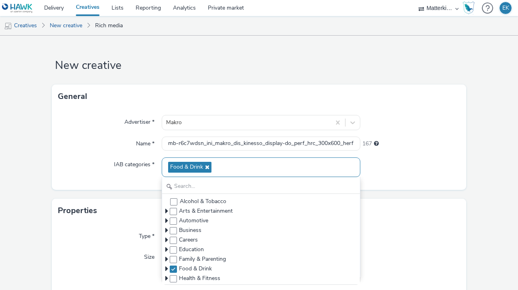
click at [117, 152] on div "Advertiser * Makro Name * mb-r6c7wdsn_ini_makro_dis_kinesso_display-do_perf_hrc…" at bounding box center [259, 149] width 414 height 81
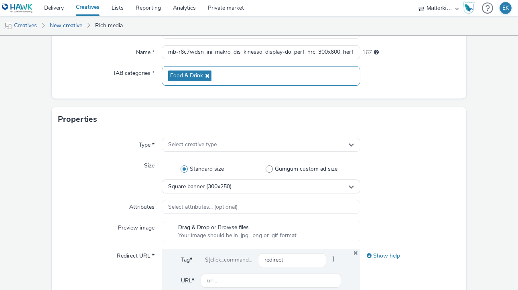
scroll to position [103, 0]
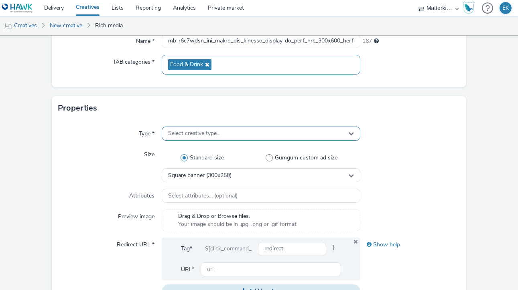
click at [177, 138] on div "Select creative type..." at bounding box center [261, 134] width 199 height 14
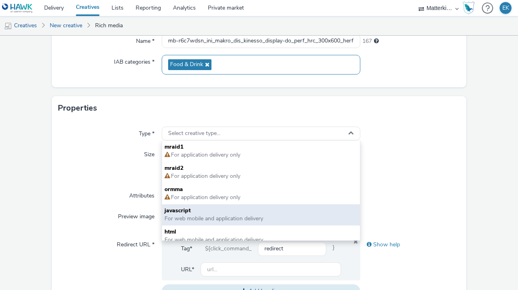
click at [208, 215] on span "For web mobile and application delivery" at bounding box center [260, 219] width 193 height 8
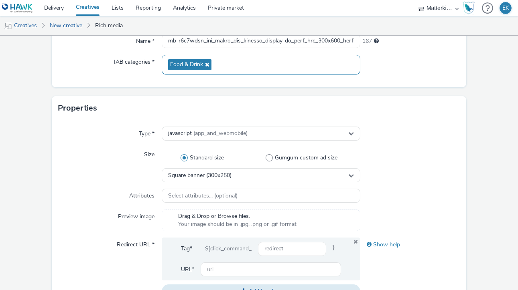
scroll to position [132, 0]
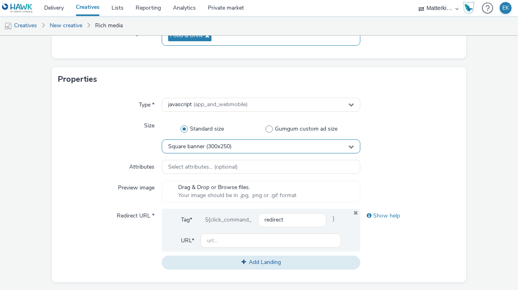
click at [198, 150] on div "Square banner (300x250)" at bounding box center [261, 147] width 199 height 14
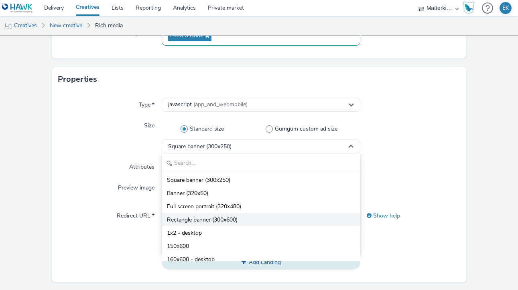
click at [221, 221] on span "Rectangle banner (300x600)" at bounding box center [202, 220] width 71 height 8
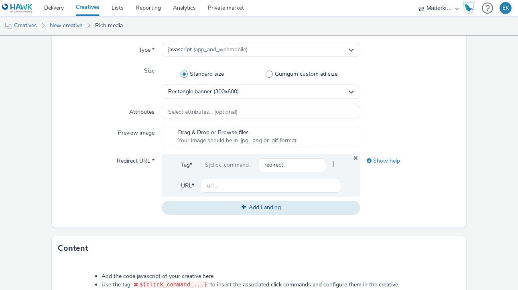
scroll to position [197, 0]
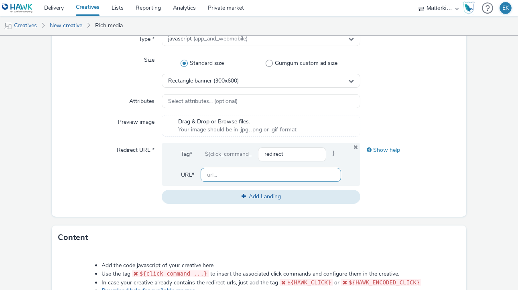
click at [221, 177] on input "text" at bounding box center [271, 175] width 140 height 14
paste input "mb-r6c7wdsn_ini_makro_dis_kinesso_display-do_perf_hrc_300x600_herfst-wild_tag:D…"
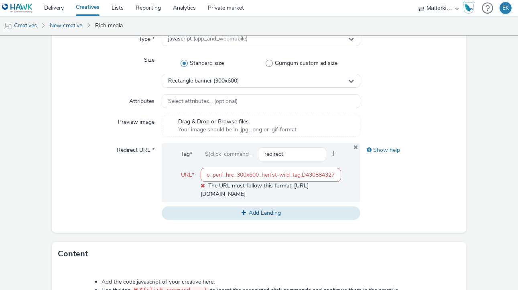
scroll to position [0, 0]
click at [239, 178] on input "mb-r6c7wdsn_ini_makro_dis_kinesso_display-do_perf_hrc_300x600_herfst-wild_tag:D…" at bounding box center [271, 175] width 140 height 14
paste input "[URL][DOMAIN_NAME]"
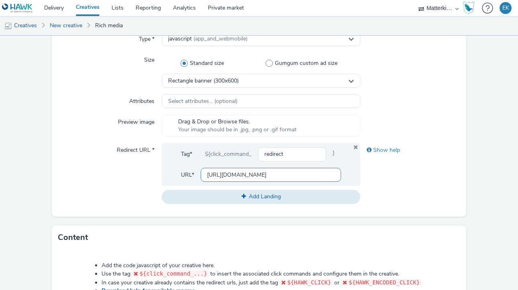
type input "[URL][DOMAIN_NAME]"
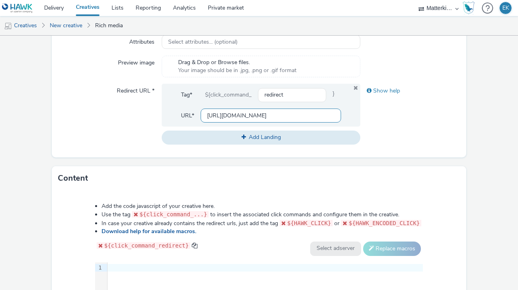
scroll to position [402, 0]
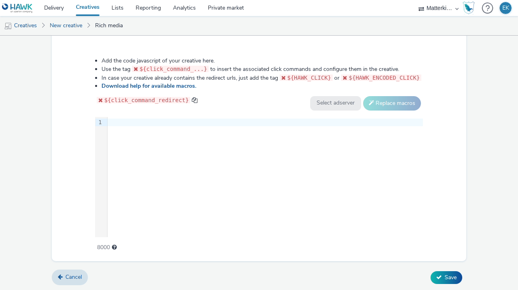
click at [233, 227] on div "9 1 ›" at bounding box center [259, 177] width 328 height 120
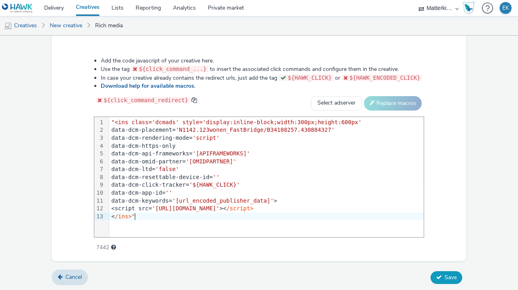
click at [446, 281] on button "Save" at bounding box center [446, 278] width 32 height 13
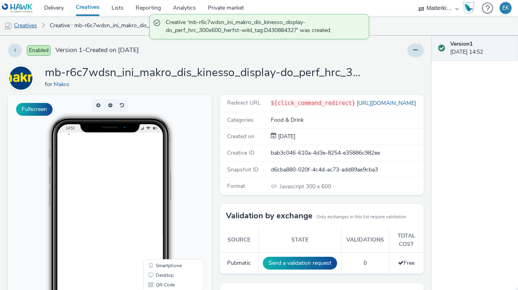
click at [38, 25] on link "Creatives" at bounding box center [20, 25] width 41 height 19
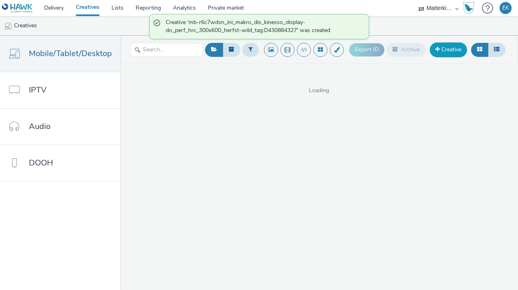
click at [447, 49] on link "Creative" at bounding box center [448, 50] width 37 height 14
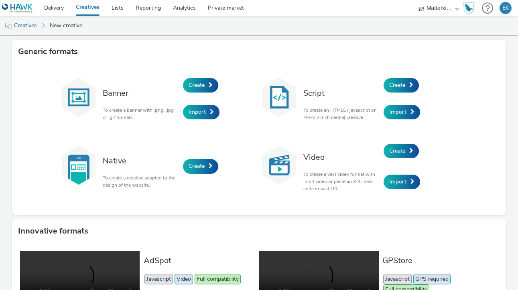
click at [415, 74] on div "Create" at bounding box center [422, 85] width 76 height 27
click at [412, 87] on span at bounding box center [411, 85] width 4 height 6
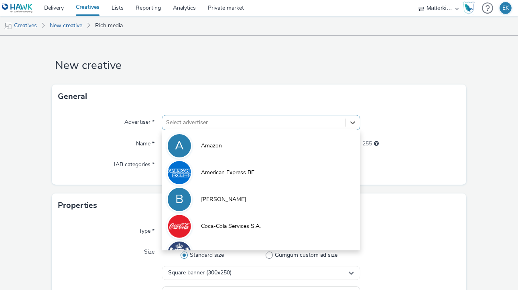
click at [189, 122] on div at bounding box center [253, 123] width 175 height 10
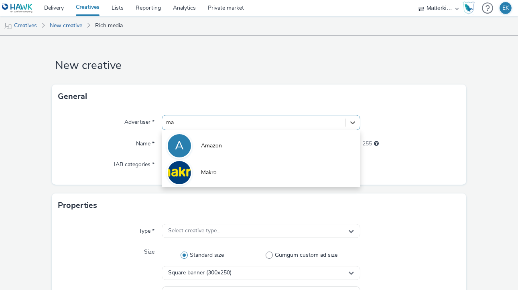
type input "mak"
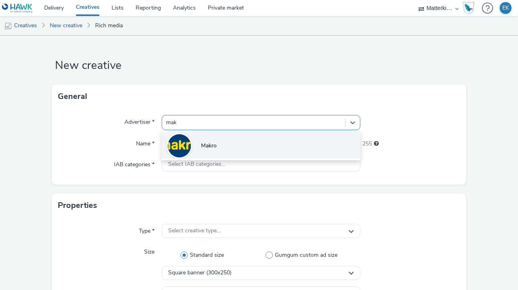
click at [190, 143] on img at bounding box center [179, 145] width 23 height 23
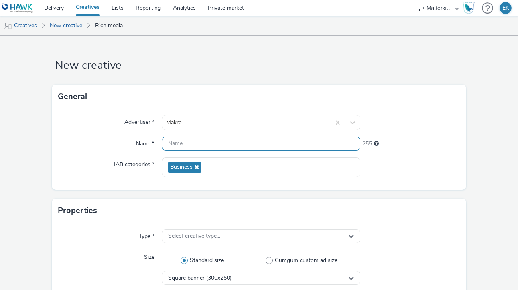
click at [193, 150] on input "text" at bounding box center [261, 144] width 199 height 14
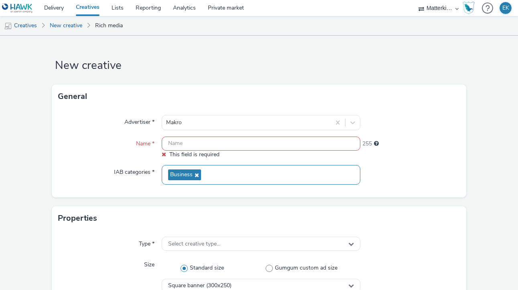
click at [196, 171] on span "Business" at bounding box center [184, 175] width 33 height 11
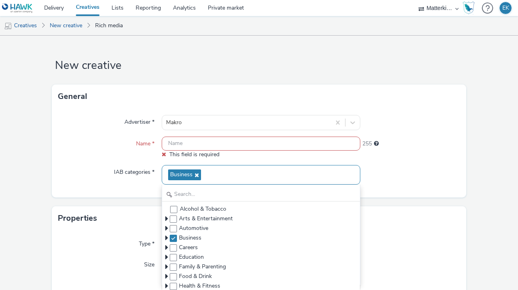
click at [199, 178] on icon at bounding box center [196, 175] width 6 height 6
checkbox input "false"
click at [199, 178] on div "Business" at bounding box center [261, 175] width 199 height 20
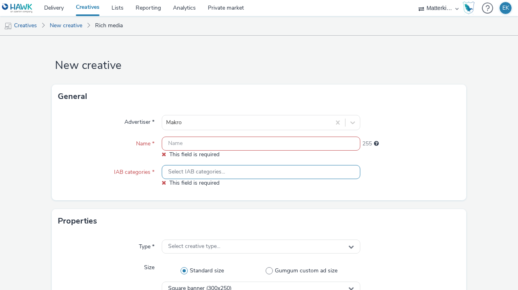
click at [199, 178] on div "Select IAB categories..." at bounding box center [261, 172] width 199 height 14
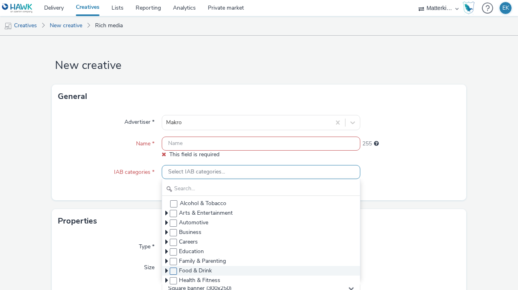
click at [174, 271] on span at bounding box center [173, 271] width 7 height 7
checkbox input "true"
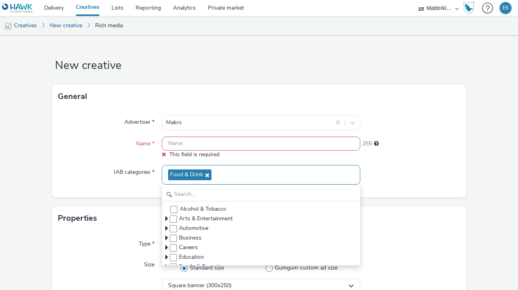
click at [187, 142] on input "text" at bounding box center [261, 144] width 199 height 14
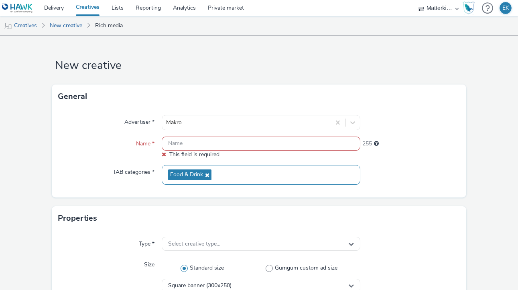
paste input "mb-r6c7wdsn_ini_makro_dis_kinesso_display-do_perf_hrc_300x250_herfst-wild_tag:D…"
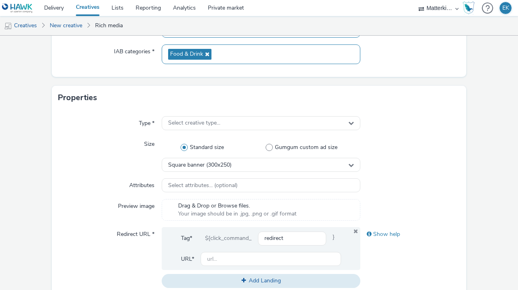
scroll to position [117, 0]
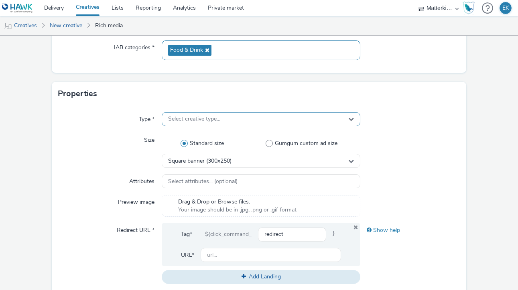
type input "mb-r6c7wdsn_ini_makro_dis_kinesso_display-do_perf_hrc_300x250_herfst-wild_tag:D…"
click at [188, 118] on span "Select creative type..." at bounding box center [194, 119] width 52 height 7
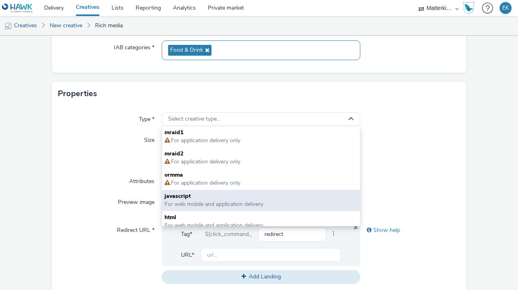
click at [203, 200] on span "javascript" at bounding box center [260, 197] width 193 height 8
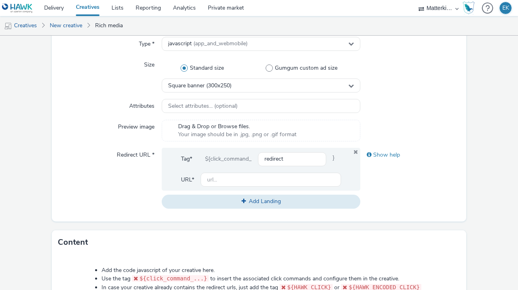
scroll to position [213, 0]
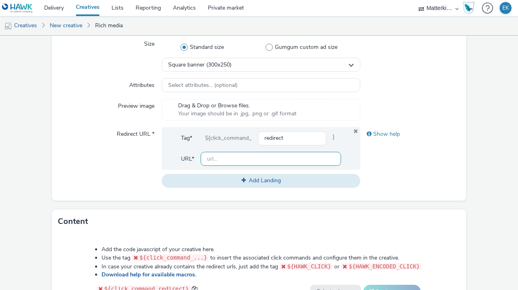
click at [293, 156] on input "text" at bounding box center [271, 159] width 140 height 14
paste input "[URL][DOMAIN_NAME]"
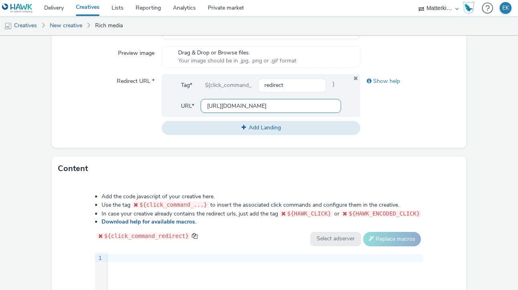
scroll to position [402, 0]
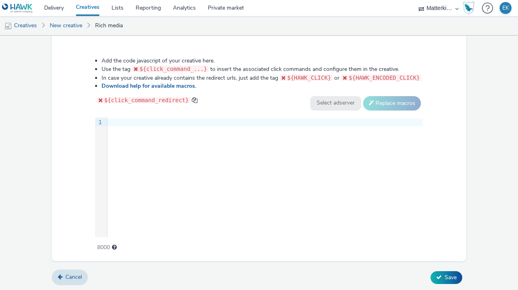
type input "[URL][DOMAIN_NAME]"
click at [179, 156] on div "9 1 ›" at bounding box center [259, 177] width 328 height 120
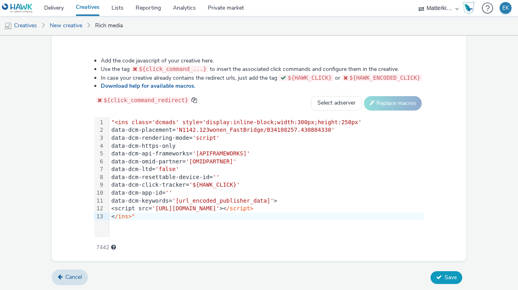
click at [451, 281] on button "Save" at bounding box center [446, 278] width 32 height 13
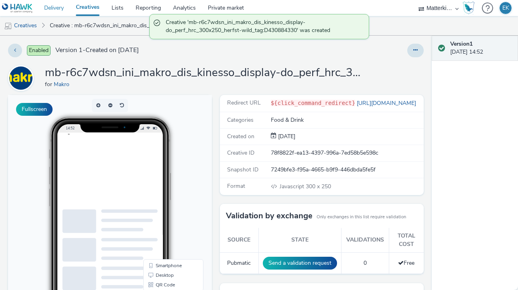
click at [51, 7] on link "Delivery" at bounding box center [54, 8] width 32 height 16
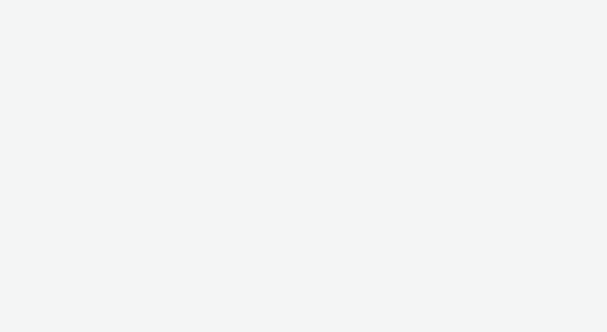
select select "d84d6561-18f3-4a65-9ed0-42618f513f94"
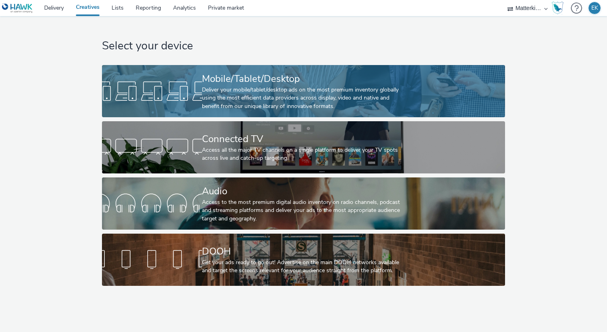
click at [304, 105] on div "Deliver your mobile/tablet/desktop ads on the most premium inventory globally u…" at bounding box center [302, 98] width 200 height 24
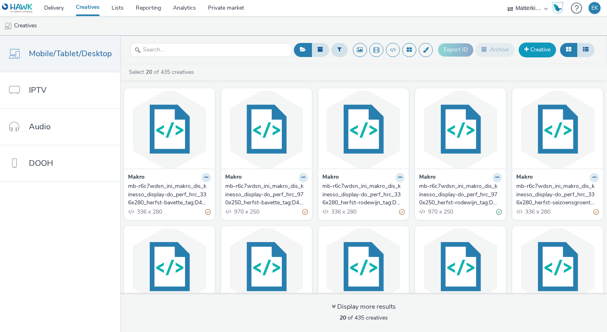
click at [537, 51] on link "Creative" at bounding box center [536, 50] width 37 height 14
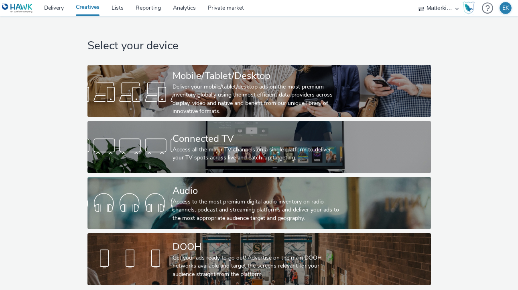
select select "d84d6561-18f3-4a65-9ed0-42618f513f94"
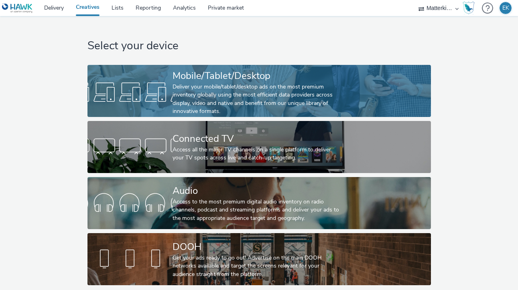
click at [297, 84] on div "Deliver your mobile/tablet/desktop ads on the most premium inventory globally u…" at bounding box center [257, 99] width 170 height 33
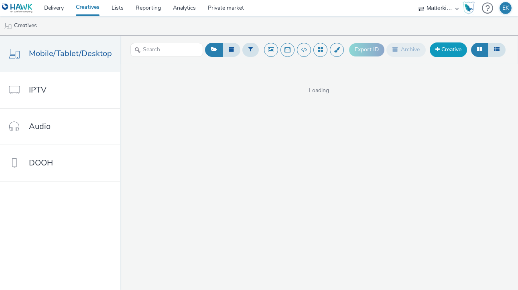
click at [452, 53] on link "Creative" at bounding box center [448, 50] width 37 height 14
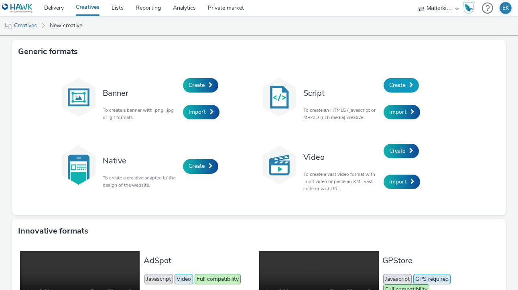
click at [410, 87] on span at bounding box center [411, 85] width 4 height 6
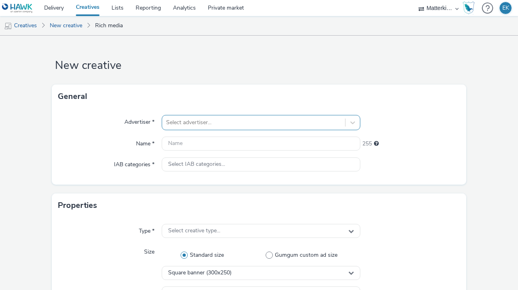
click at [176, 124] on div at bounding box center [253, 123] width 175 height 10
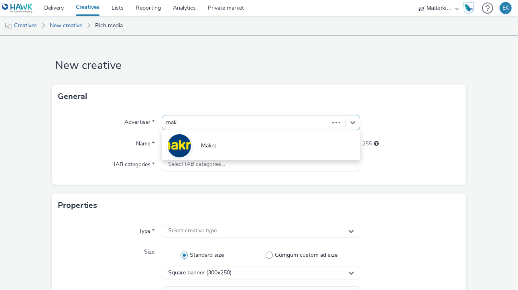
type input "makr"
click at [196, 145] on li "Makro" at bounding box center [261, 145] width 199 height 27
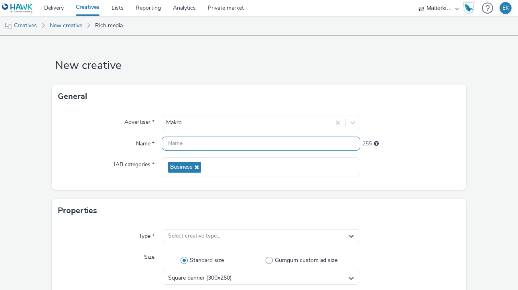
click at [196, 144] on input "text" at bounding box center [261, 144] width 199 height 14
paste input "mb-r6c7wdsn_ini_makro_dis_kinesso_display-do_perf_hrc_300x600_herfst-seizoensgr…"
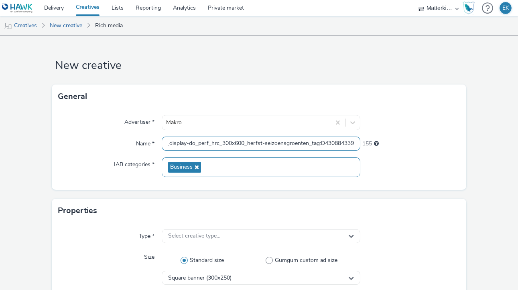
type input "mb-r6c7wdsn_ini_makro_dis_kinesso_display-do_perf_hrc_300x600_herfst-seizoensgr…"
click at [189, 167] on span "Business" at bounding box center [181, 167] width 22 height 7
click at [207, 167] on div "Business" at bounding box center [261, 168] width 199 height 20
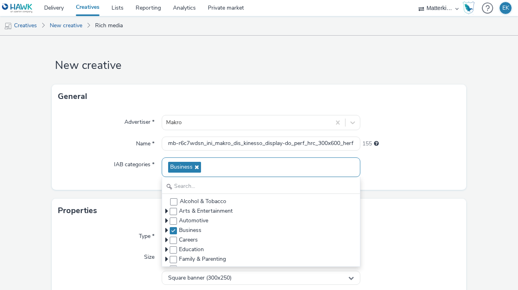
click at [199, 167] on span "Business" at bounding box center [184, 167] width 33 height 11
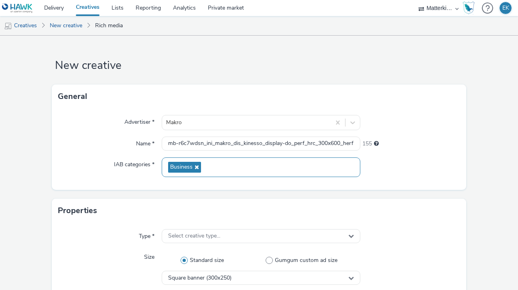
click at [196, 166] on icon at bounding box center [196, 167] width 6 height 6
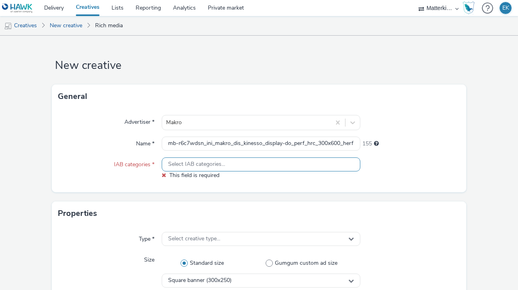
click at [196, 166] on span "Select IAB categories..." at bounding box center [196, 164] width 57 height 7
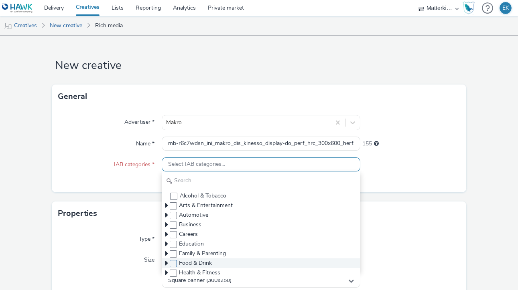
click at [173, 262] on span at bounding box center [173, 263] width 7 height 7
checkbox input "true"
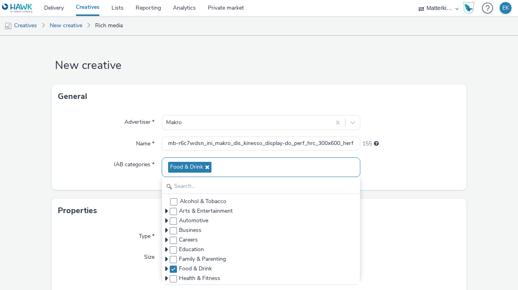
click at [108, 158] on div "IAB categories *" at bounding box center [109, 168] width 103 height 20
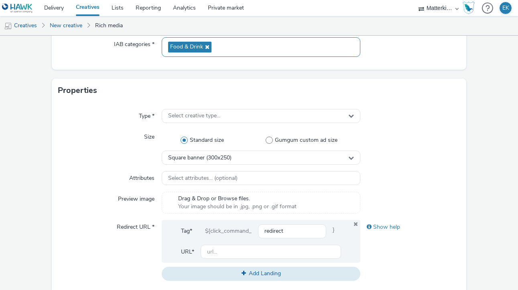
scroll to position [126, 0]
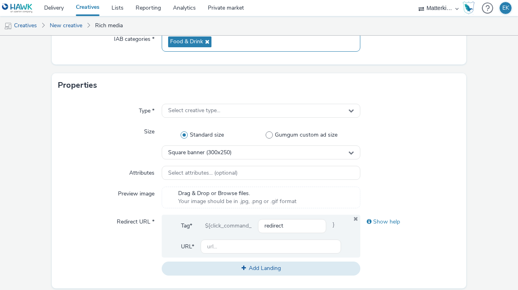
click at [170, 125] on div "Standard size Gumgum custom ad size" at bounding box center [261, 135] width 199 height 21
click at [193, 107] on div "Select creative type..." at bounding box center [261, 111] width 199 height 14
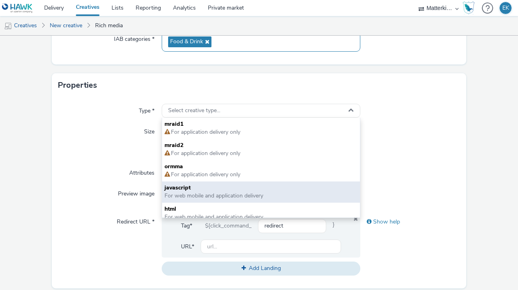
click at [231, 195] on span "For web mobile and application delivery" at bounding box center [213, 196] width 99 height 8
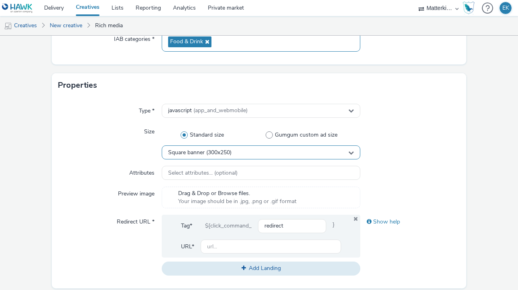
click at [218, 158] on div "Square banner (300x250)" at bounding box center [261, 153] width 199 height 14
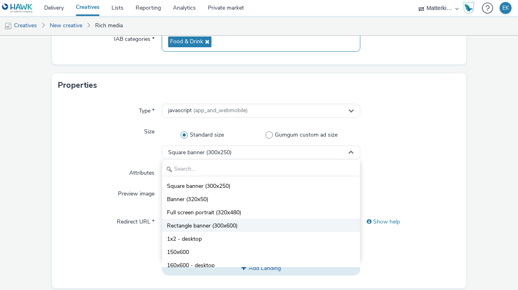
click at [230, 222] on li "Rectangle banner (300x600)" at bounding box center [261, 225] width 198 height 13
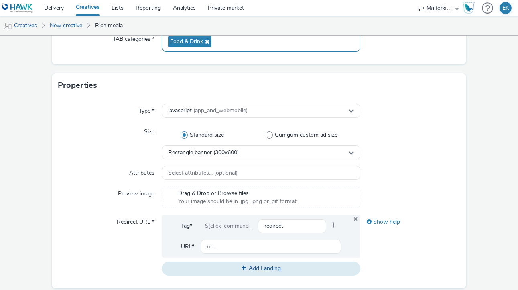
scroll to position [157, 0]
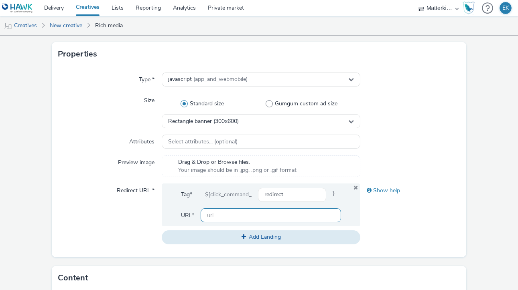
click at [225, 221] on input "text" at bounding box center [271, 216] width 140 height 14
paste input "[URL][DOMAIN_NAME]"
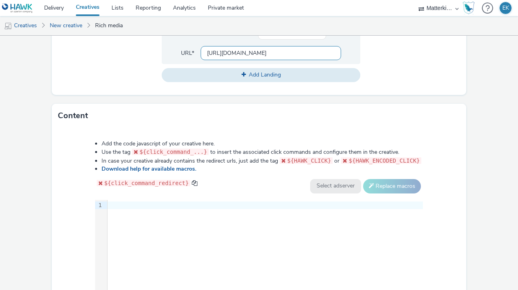
scroll to position [362, 0]
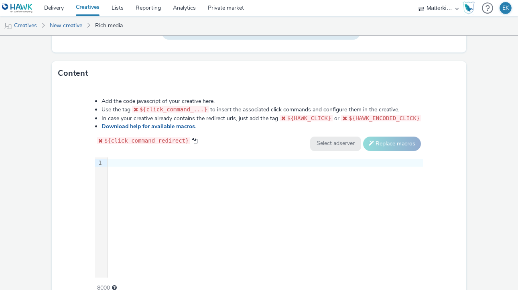
type input "[URL][DOMAIN_NAME]"
click at [152, 211] on div "9 1 ›" at bounding box center [259, 218] width 328 height 120
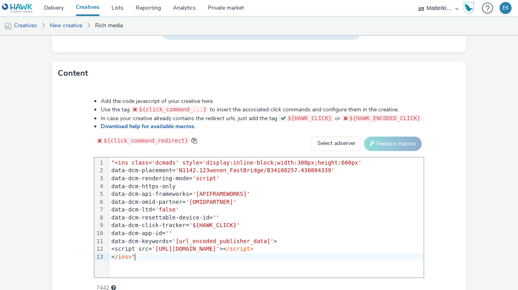
scroll to position [402, 0]
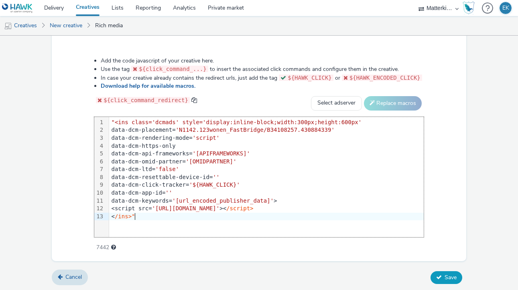
click at [451, 278] on span "Save" at bounding box center [450, 278] width 12 height 8
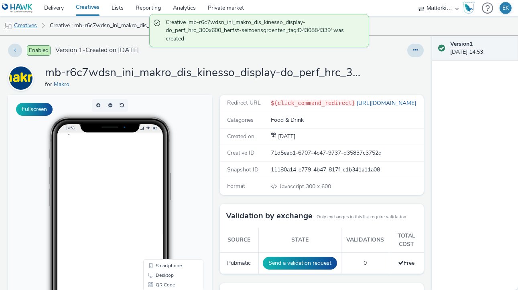
click at [30, 22] on link "Creatives" at bounding box center [20, 25] width 41 height 19
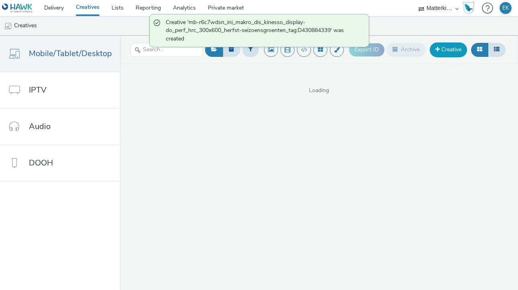
click at [451, 48] on link "Creative" at bounding box center [448, 50] width 37 height 14
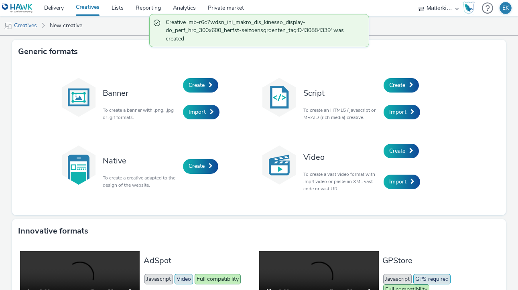
click at [385, 93] on div "Create" at bounding box center [422, 85] width 76 height 27
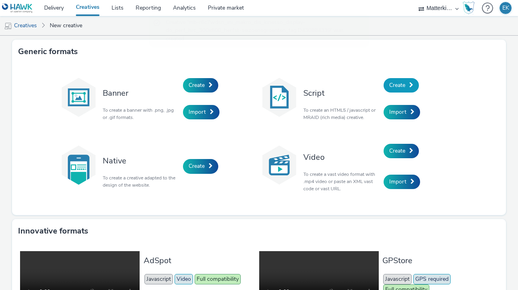
click at [395, 92] on link "Create" at bounding box center [401, 85] width 35 height 14
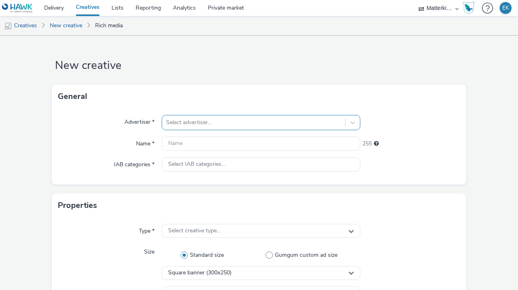
click at [214, 120] on div at bounding box center [253, 123] width 175 height 10
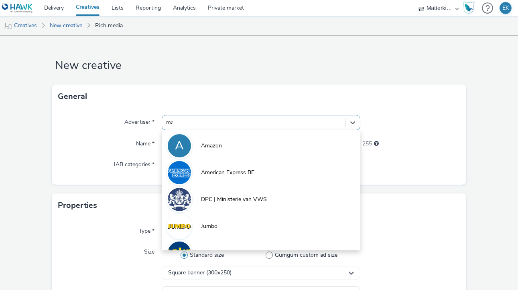
type input "makr"
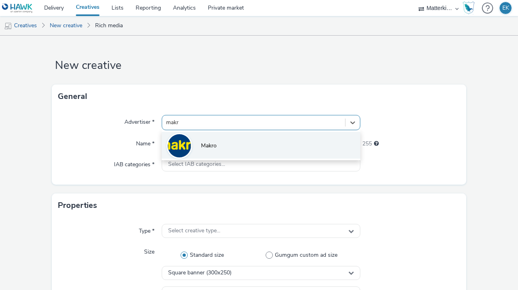
click at [220, 140] on li "Makro" at bounding box center [261, 145] width 199 height 27
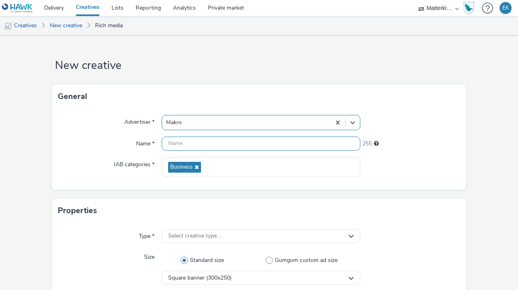
click at [220, 140] on input "text" at bounding box center [261, 144] width 199 height 14
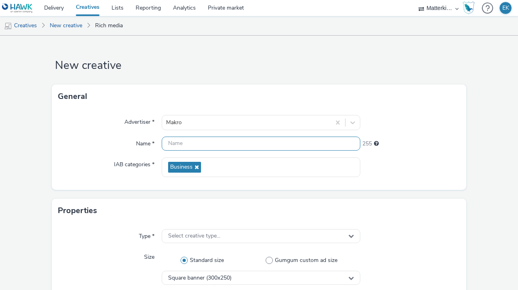
paste input "mb-r6c7wdsn_ini_makro_dis_kinesso_display-do_perf_hrc_300x250_herfst-seizoensgr…"
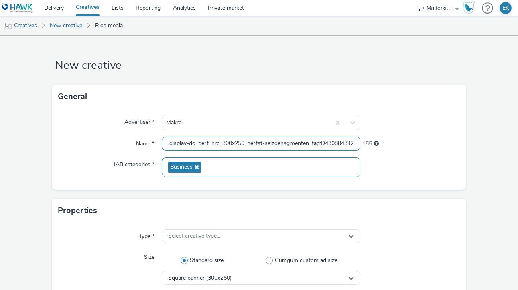
type input "mb-r6c7wdsn_ini_makro_dis_kinesso_display-do_perf_hrc_300x250_herfst-seizoensgr…"
click at [205, 168] on div "Business" at bounding box center [261, 168] width 199 height 20
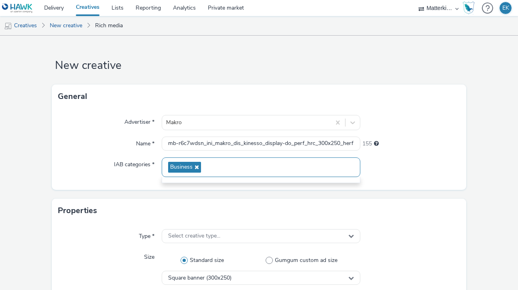
click at [205, 168] on div "Business" at bounding box center [261, 168] width 199 height 20
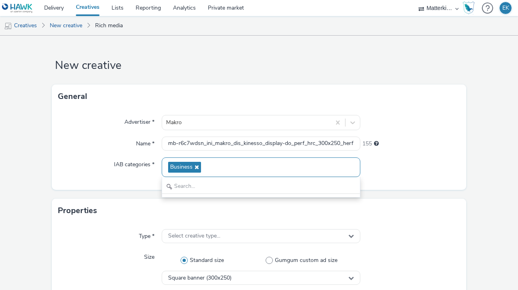
click at [197, 168] on icon at bounding box center [196, 167] width 6 height 6
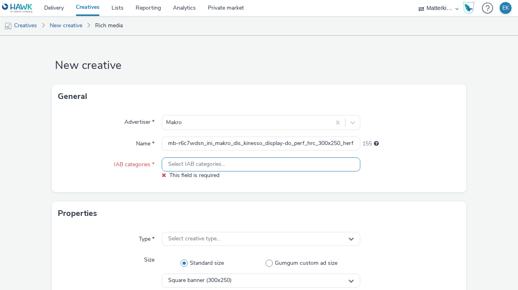
click at [197, 168] on span "Select IAB categories..." at bounding box center [196, 164] width 57 height 7
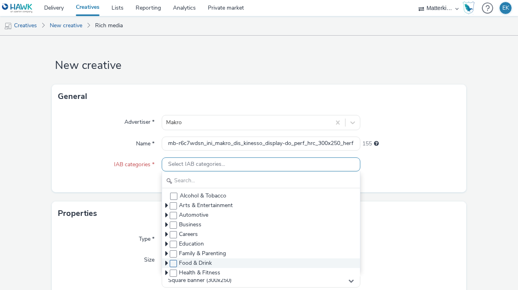
click at [174, 265] on span at bounding box center [173, 263] width 7 height 7
checkbox input "true"
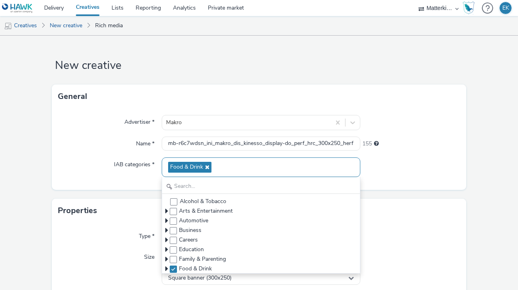
click at [112, 201] on div "Properties" at bounding box center [259, 211] width 414 height 24
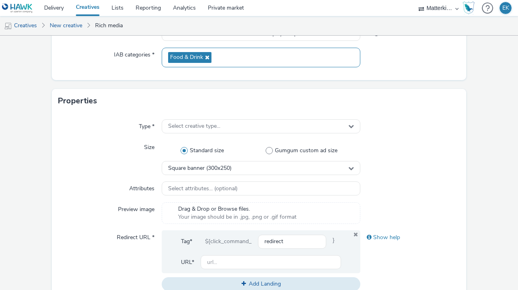
scroll to position [180, 0]
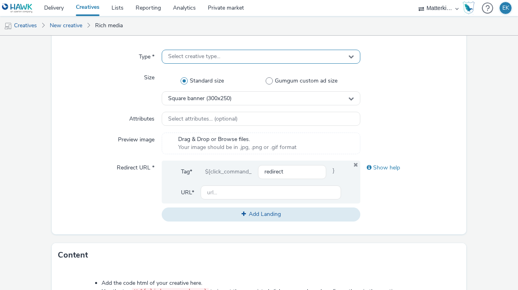
click at [232, 54] on div "Select creative type..." at bounding box center [261, 57] width 199 height 14
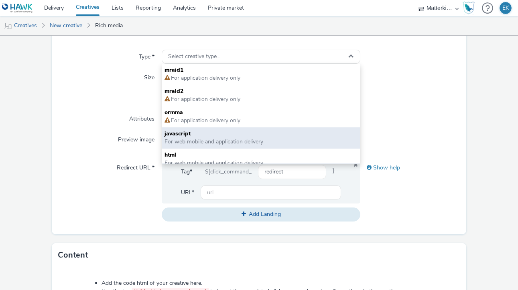
click at [221, 136] on span "javascript" at bounding box center [260, 134] width 193 height 8
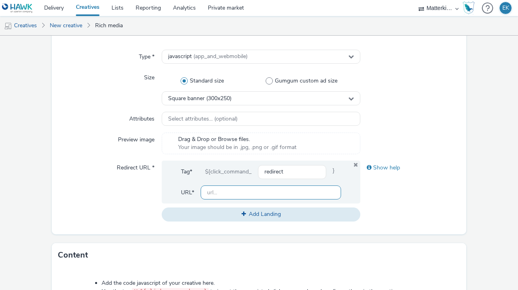
click at [229, 194] on input "text" at bounding box center [271, 193] width 140 height 14
paste input "[URL][DOMAIN_NAME]"
type input "[URL][DOMAIN_NAME]"
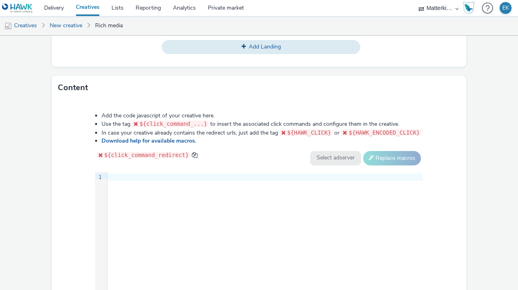
scroll to position [369, 0]
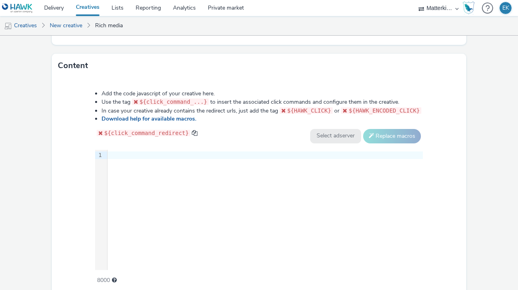
click at [184, 155] on div at bounding box center [265, 156] width 315 height 8
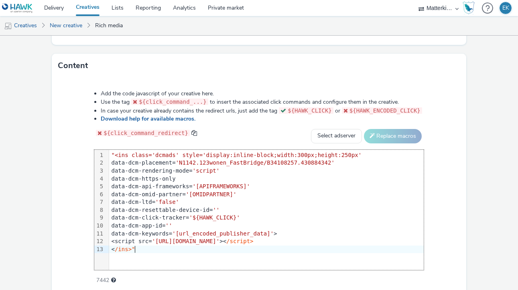
scroll to position [402, 0]
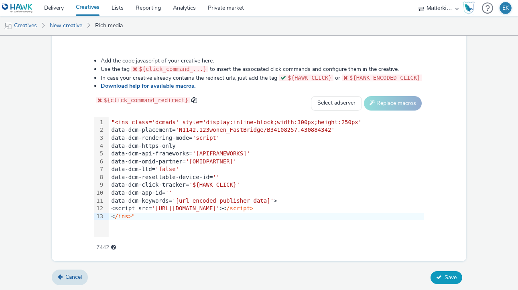
click at [454, 279] on span "Save" at bounding box center [450, 278] width 12 height 8
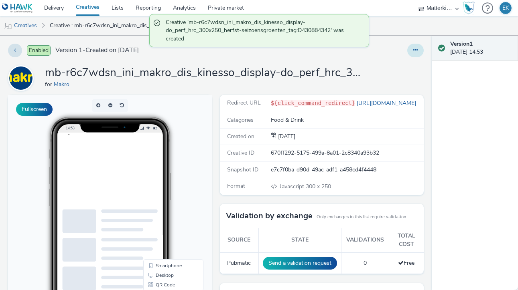
click at [416, 51] on icon at bounding box center [415, 50] width 4 height 6
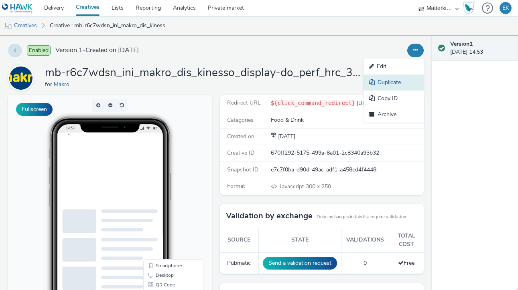
click at [402, 84] on link "Duplicate" at bounding box center [393, 83] width 60 height 16
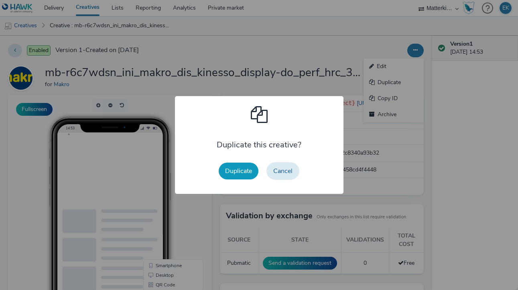
click at [226, 170] on button "Duplicate" at bounding box center [239, 171] width 40 height 17
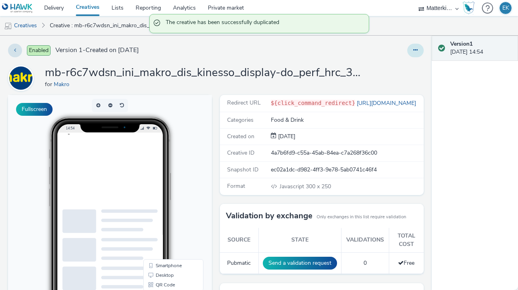
click at [417, 51] on icon at bounding box center [415, 50] width 4 height 6
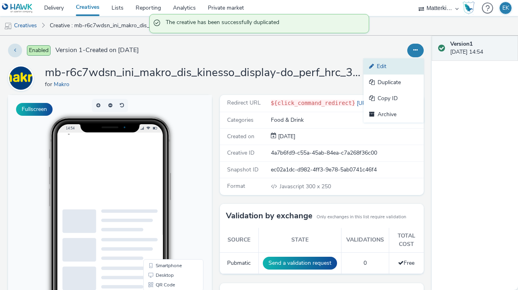
click at [391, 66] on link "Edit" at bounding box center [393, 67] width 60 height 16
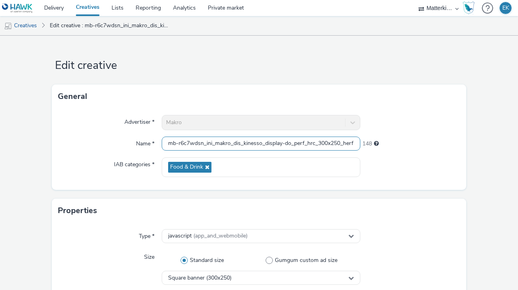
click at [219, 142] on input "mb-r6c7wdsn_ini_makro_dis_kinesso_display-do_perf_hrc_300x250_herfst-seizoensgr…" at bounding box center [261, 144] width 199 height 14
paste input "rodewijn_tag:D430884354"
type input "mb-r6c7wdsn_ini_makro_dis_kinesso_display-do_perf_hrc_300x250_herfst-rodewijn_t…"
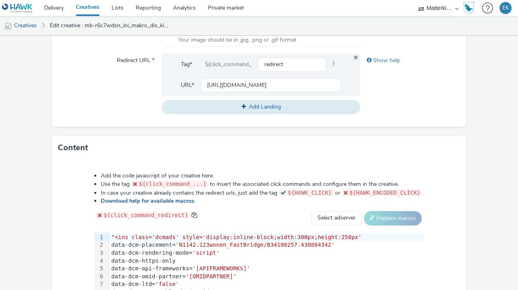
scroll to position [402, 0]
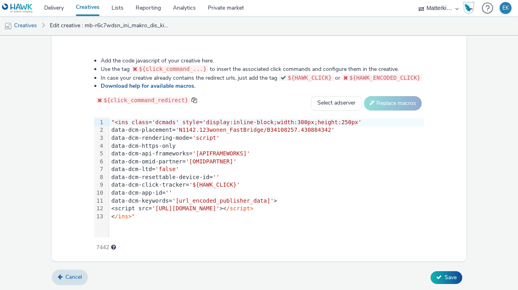
click at [209, 194] on div "data-dcm-app-id= ''" at bounding box center [266, 193] width 315 height 8
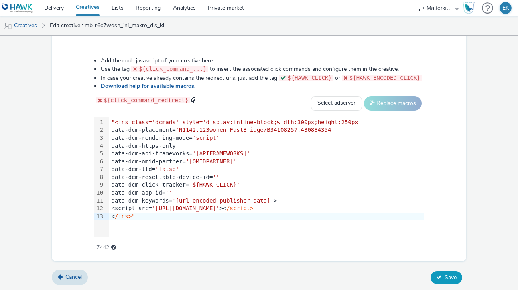
click at [450, 276] on span "Save" at bounding box center [450, 278] width 12 height 8
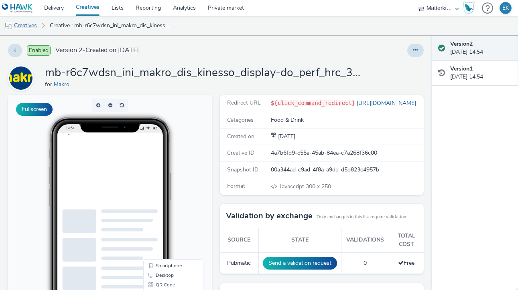
click at [20, 21] on link "Creatives" at bounding box center [20, 25] width 41 height 19
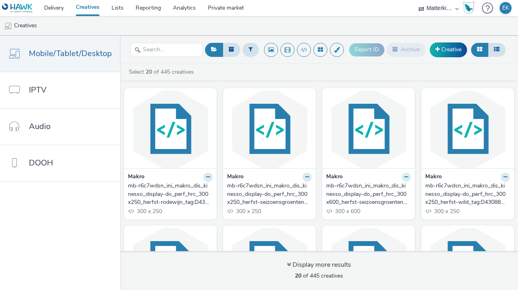
click at [409, 177] on button at bounding box center [406, 177] width 9 height 9
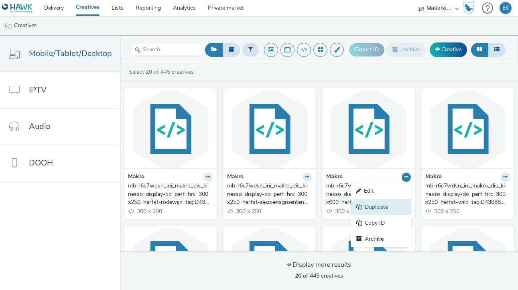
click at [392, 209] on link "Duplicate" at bounding box center [381, 207] width 60 height 16
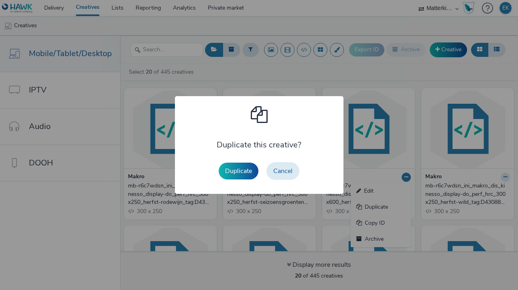
drag, startPoint x: 265, startPoint y: 164, endPoint x: 261, endPoint y: 164, distance: 4.4
click at [265, 164] on div "Duplicate Cancel" at bounding box center [259, 171] width 89 height 26
click at [246, 164] on button "Duplicate" at bounding box center [239, 171] width 40 height 17
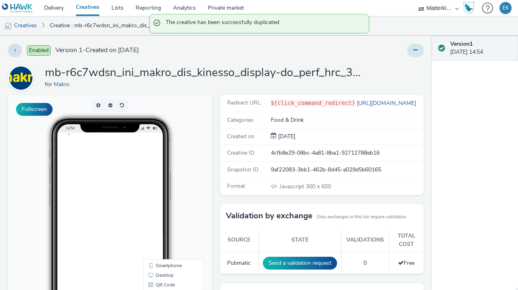
click at [415, 54] on button at bounding box center [415, 51] width 16 height 14
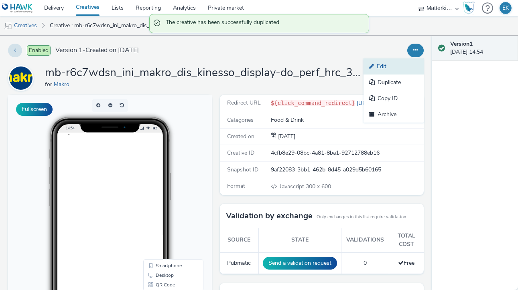
click at [414, 68] on link "Edit" at bounding box center [393, 67] width 60 height 16
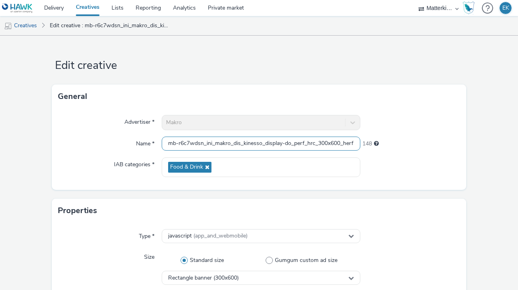
click at [206, 145] on input "mb-r6c7wdsn_ini_makro_dis_kinesso_display-do_perf_hrc_300x600_herfst-seizoensgr…" at bounding box center [261, 144] width 199 height 14
paste input "bavette_tag:D430884363"
type input "mb-r6c7wdsn_ini_makro_dis_kinesso_display-do_perf_hrc_300x600_herfst-bavette_ta…"
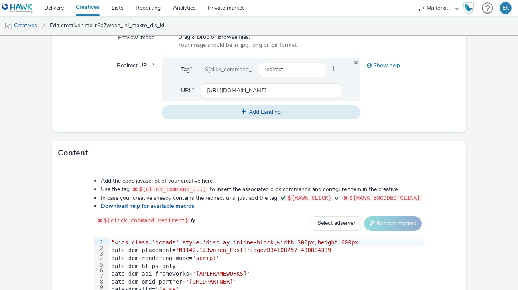
scroll to position [311, 0]
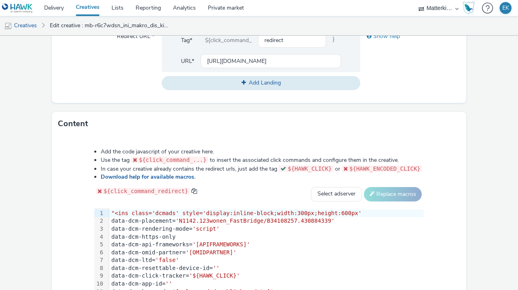
click at [164, 262] on div "data-dcm-ltd= 'false'" at bounding box center [266, 261] width 315 height 8
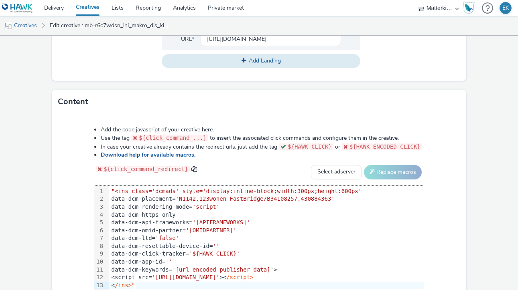
scroll to position [402, 0]
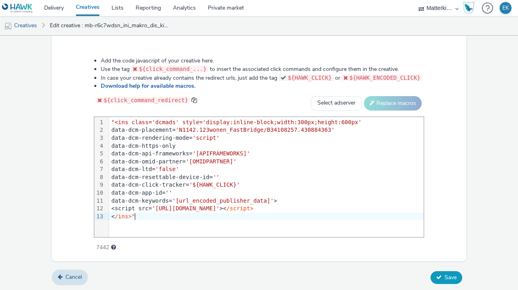
click at [443, 278] on button "Save" at bounding box center [446, 278] width 32 height 13
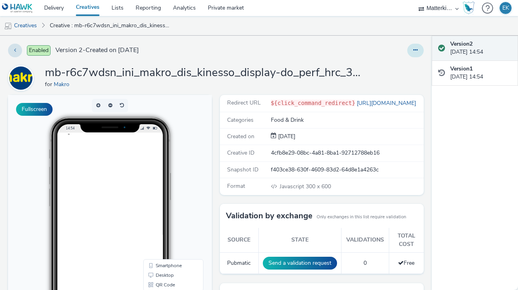
click at [423, 50] on button at bounding box center [415, 51] width 16 height 14
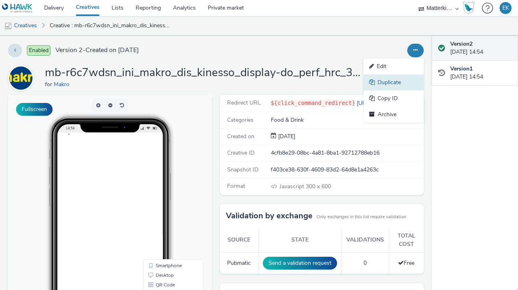
click at [402, 84] on link "Duplicate" at bounding box center [393, 83] width 60 height 16
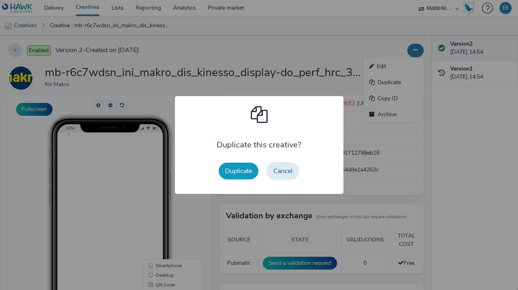
click at [246, 172] on button "Duplicate" at bounding box center [239, 171] width 40 height 17
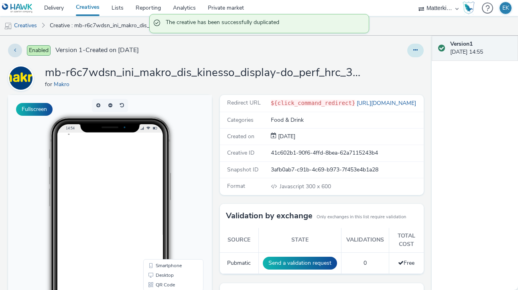
click at [414, 53] on button at bounding box center [415, 51] width 16 height 14
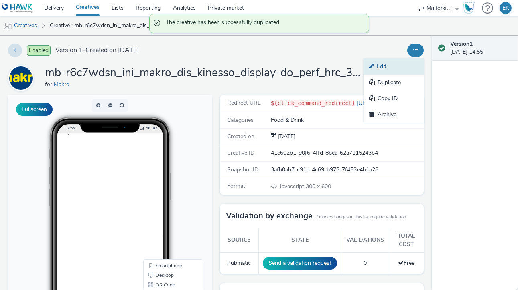
click at [392, 63] on link "Edit" at bounding box center [393, 67] width 60 height 16
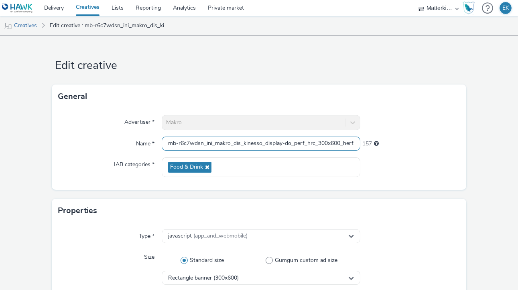
click at [312, 137] on input "mb-r6c7wdsn_ini_makro_dis_kinesso_display-do_perf_hrc_300x600_herfst-bavette_ta…" at bounding box center [261, 144] width 199 height 14
click at [312, 142] on input "mb-r6c7wdsn_ini_makro_dis_kinesso_display-do_perf_hrc_300x600_herfst-bavette_ta…" at bounding box center [261, 144] width 199 height 14
paste input "rodewijn_tag:D430884351"
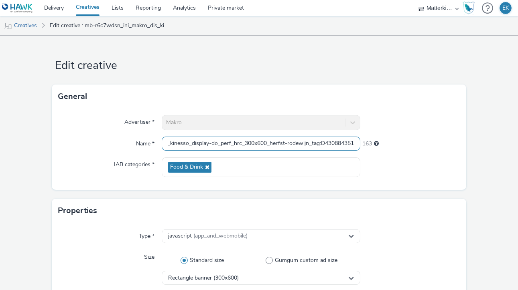
type input "mb-r6c7wdsn_ini_makro_dis_kinesso_display-do_perf_hrc_300x600_herfst-rodewijn_t…"
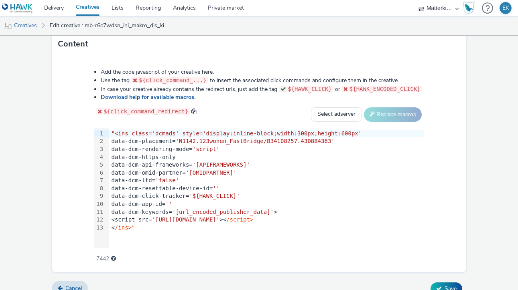
scroll to position [402, 0]
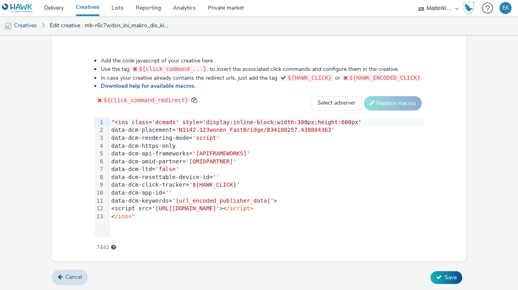
click at [209, 182] on span "'${HAWK_CLICK}'" at bounding box center [214, 185] width 51 height 6
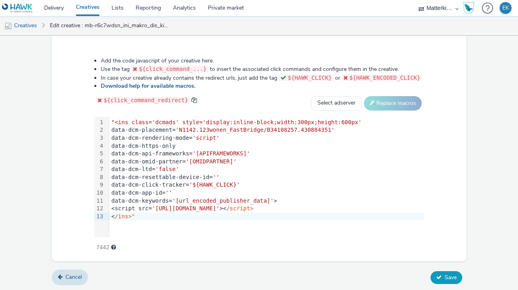
click at [446, 274] on span "Save" at bounding box center [450, 278] width 12 height 8
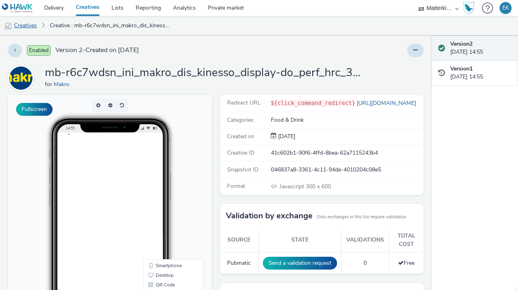
click at [31, 23] on link "Creatives" at bounding box center [20, 25] width 41 height 19
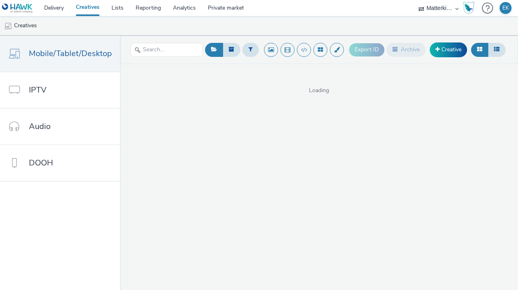
click at [320, 89] on span "Loading" at bounding box center [319, 91] width 398 height 8
click at [314, 79] on div "Loading" at bounding box center [319, 79] width 398 height 30
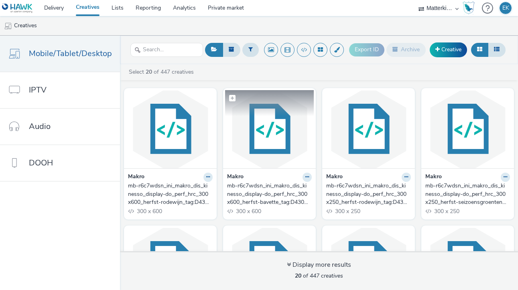
click at [278, 126] on img at bounding box center [269, 129] width 89 height 78
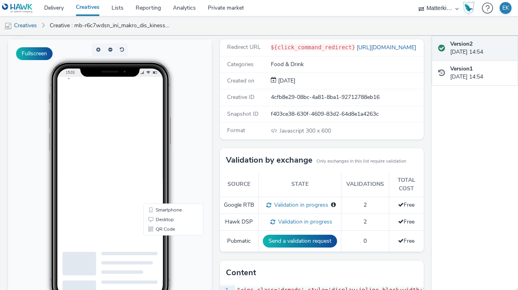
scroll to position [57, 0]
